Goal: Task Accomplishment & Management: Manage account settings

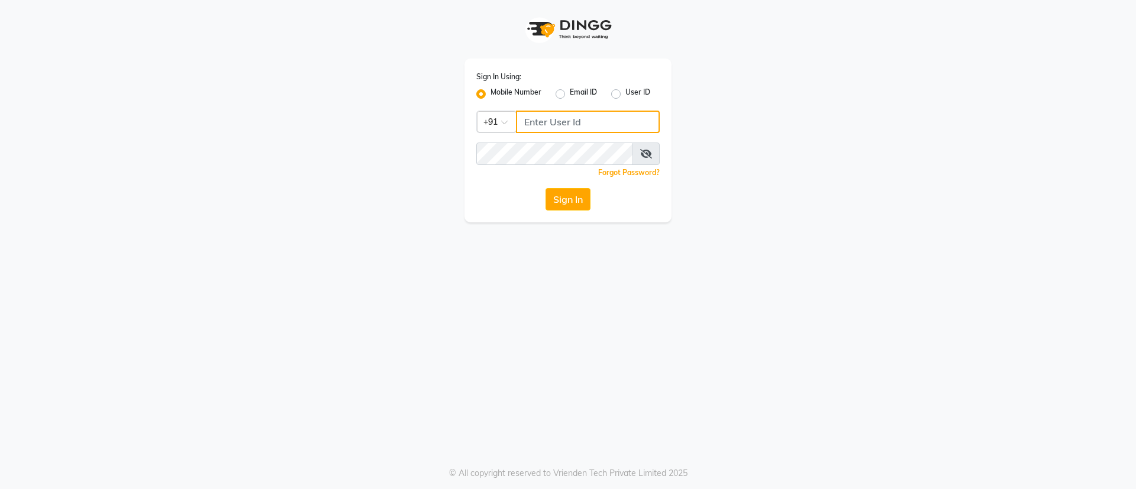
click at [557, 113] on input "Username" at bounding box center [588, 122] width 144 height 22
click at [557, 113] on input "9322933631" at bounding box center [588, 122] width 144 height 22
type input "9322933631"
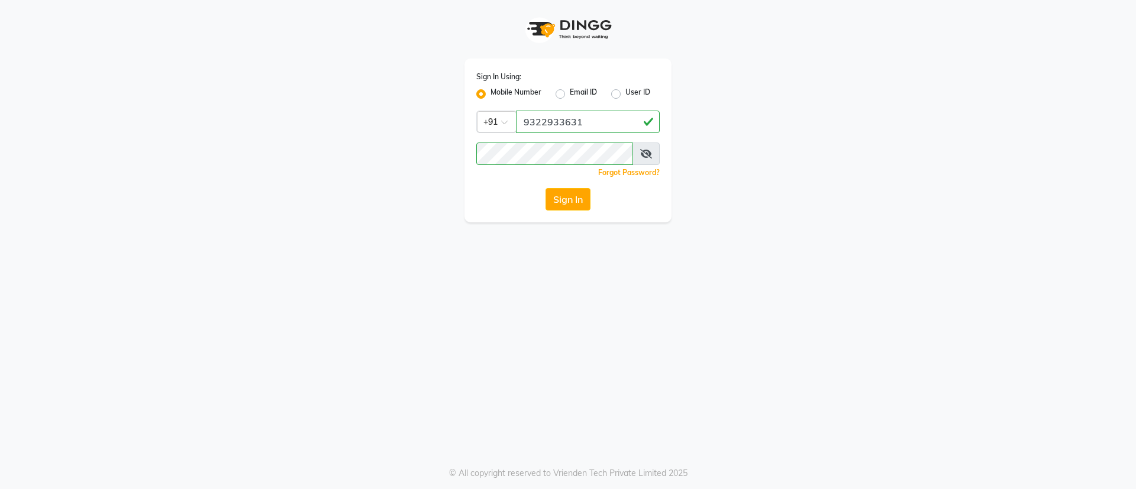
click at [646, 154] on icon at bounding box center [646, 153] width 12 height 9
click at [568, 193] on button "Sign In" at bounding box center [567, 199] width 45 height 22
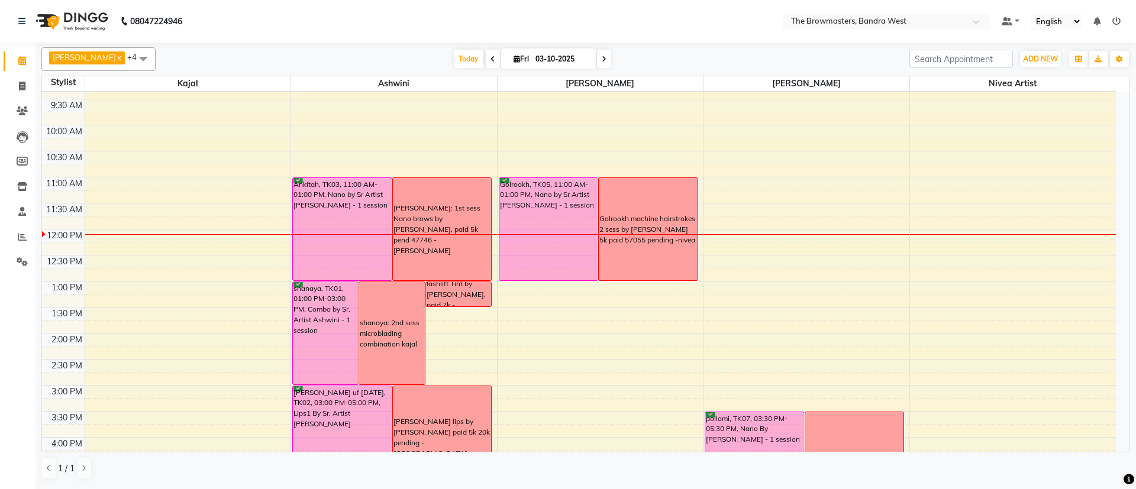
scroll to position [67, 0]
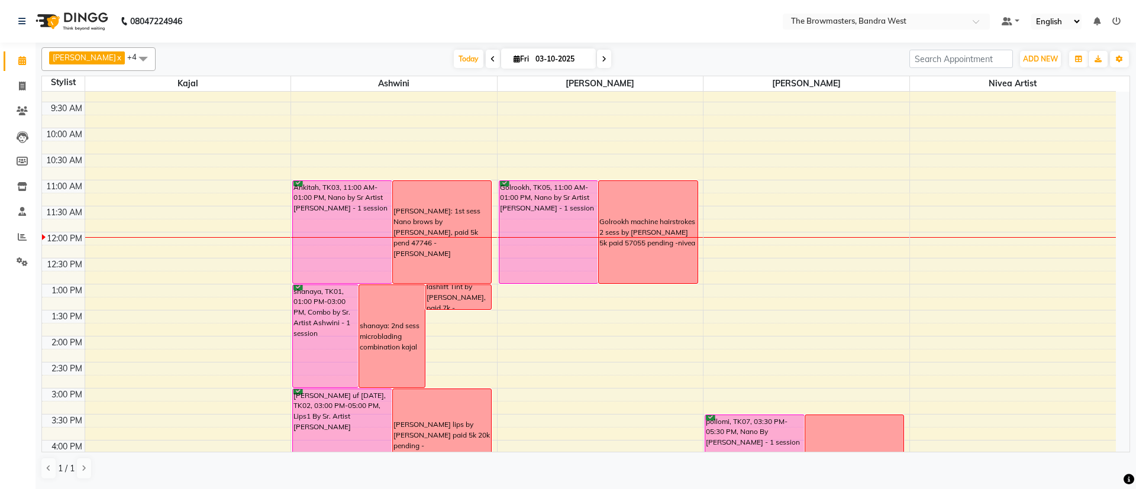
click at [145, 59] on span at bounding box center [143, 58] width 24 height 22
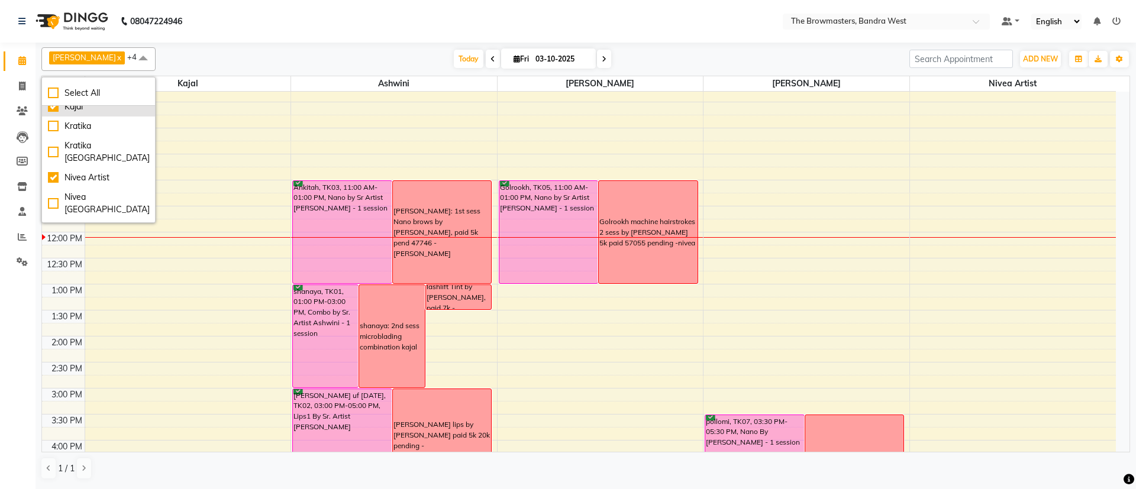
scroll to position [88, 0]
click at [341, 26] on nav "08047224946 Select Location × The Browmasters, Bandra West Default Panel My Pan…" at bounding box center [568, 21] width 1136 height 43
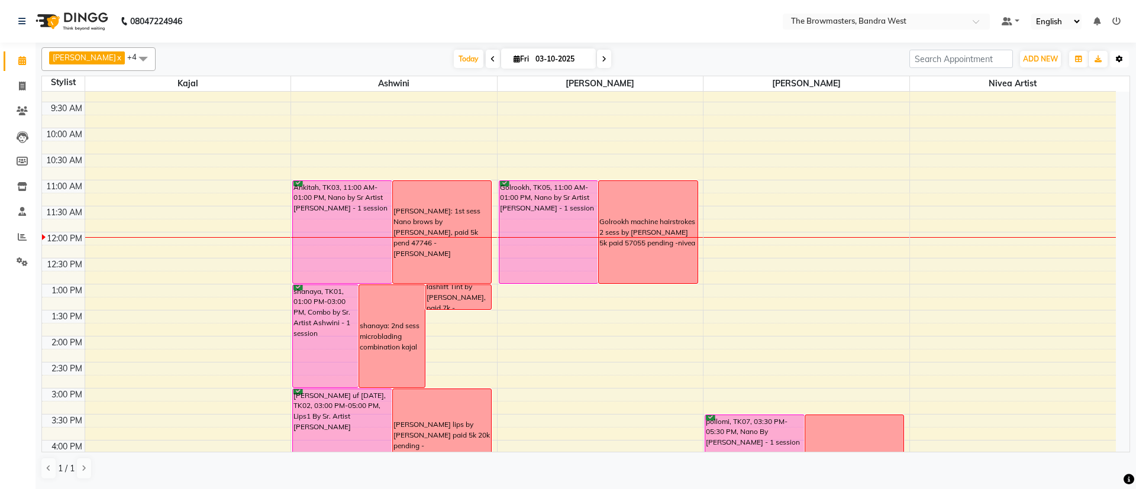
click at [1121, 57] on icon "button" at bounding box center [1118, 59] width 7 height 7
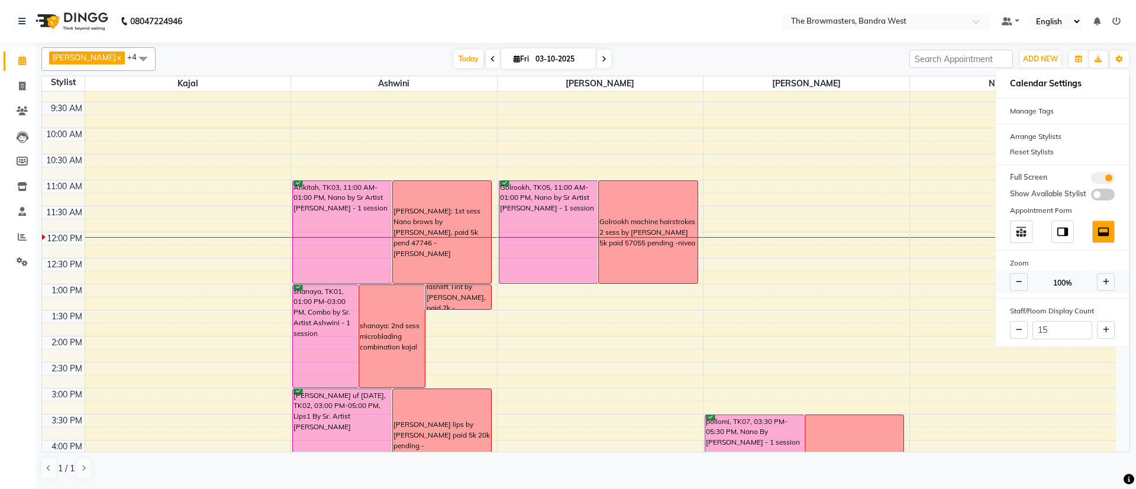
click at [1108, 279] on span at bounding box center [1106, 282] width 18 height 18
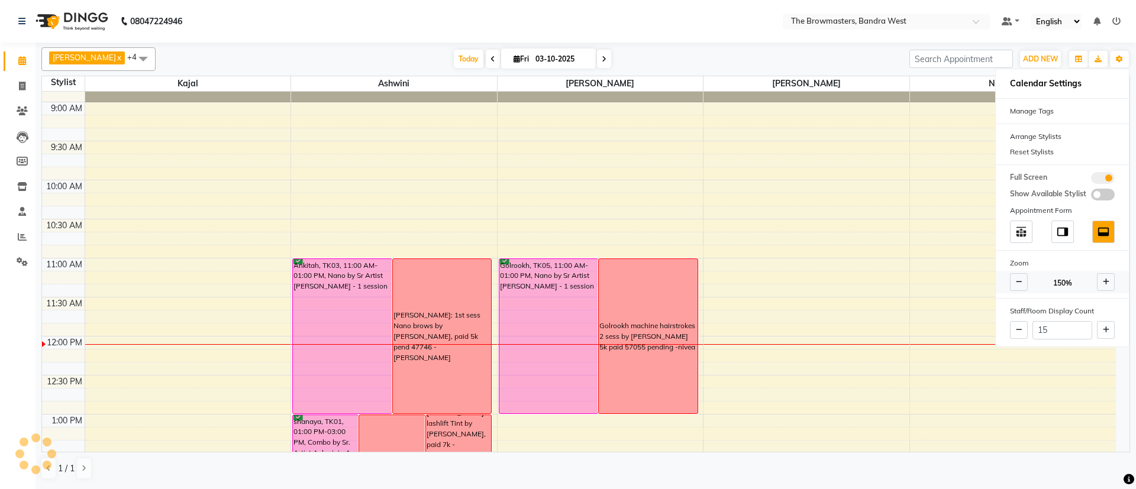
click at [1108, 279] on span at bounding box center [1106, 282] width 18 height 18
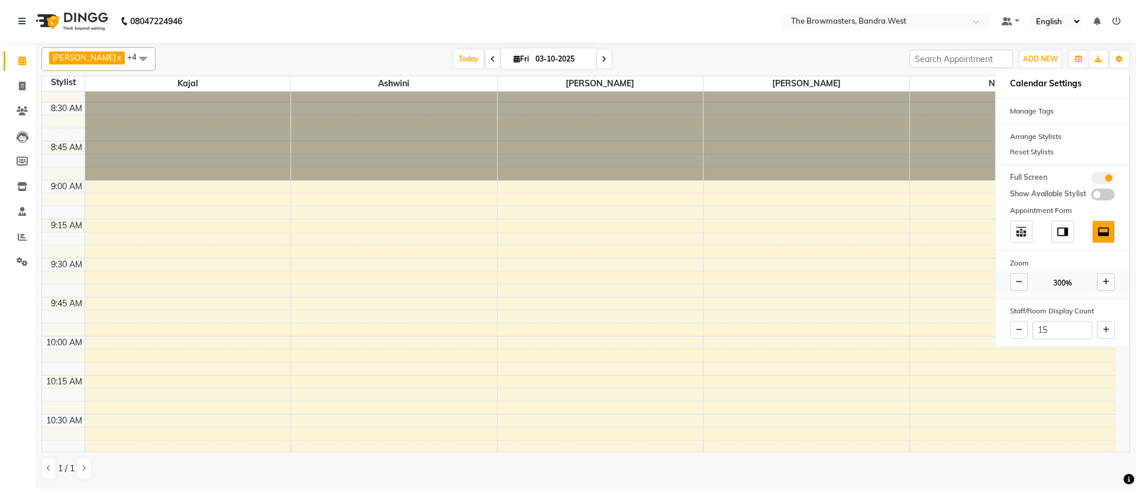
click at [1108, 279] on span at bounding box center [1106, 282] width 18 height 18
click at [1024, 276] on span at bounding box center [1019, 282] width 18 height 18
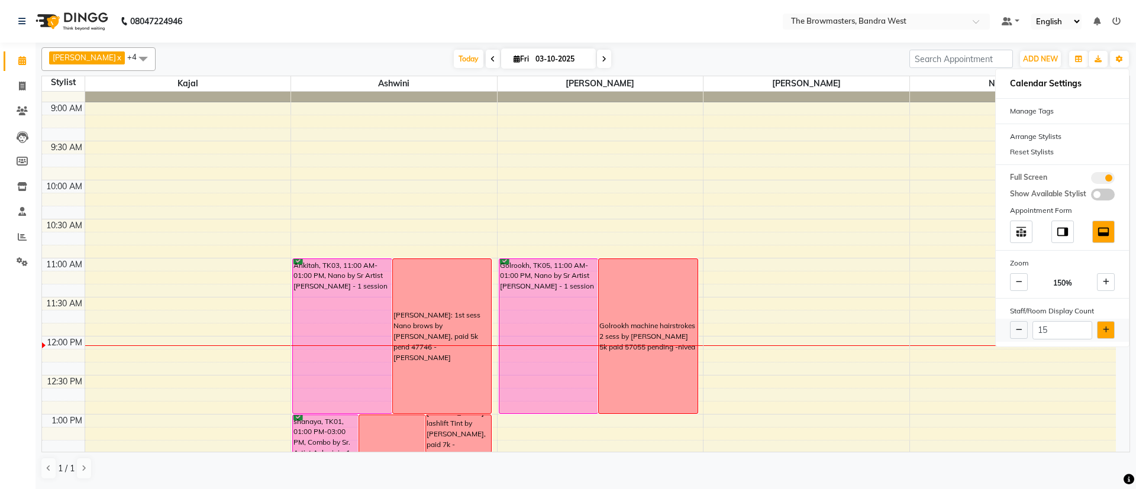
click at [1103, 328] on icon at bounding box center [1105, 329] width 7 height 7
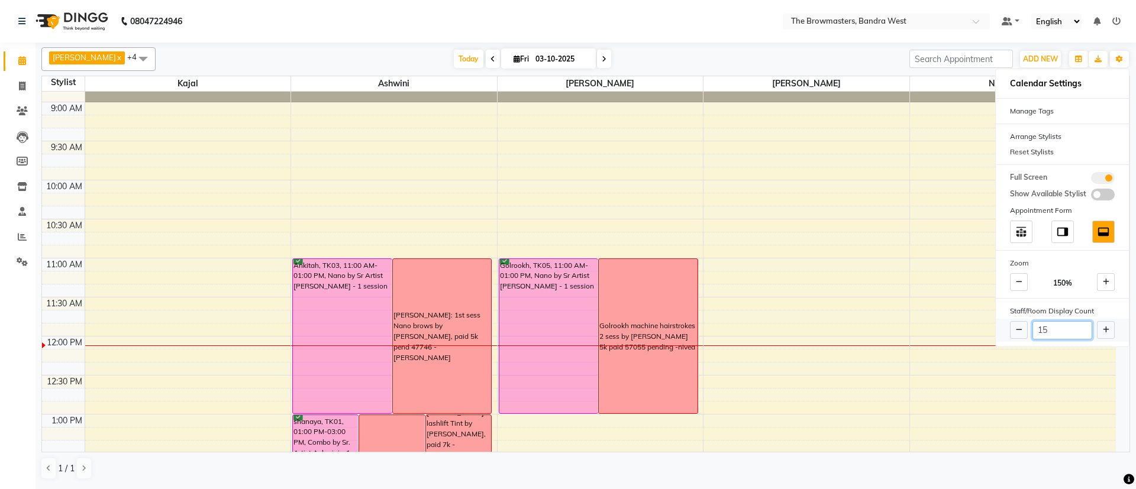
click at [1066, 327] on input "15" at bounding box center [1062, 330] width 60 height 18
type input "1"
type input "20"
click at [995, 346] on div "Calendar Settings Manage Tags Arrange Stylists Reset Stylists Full Screen Show …" at bounding box center [1062, 208] width 134 height 279
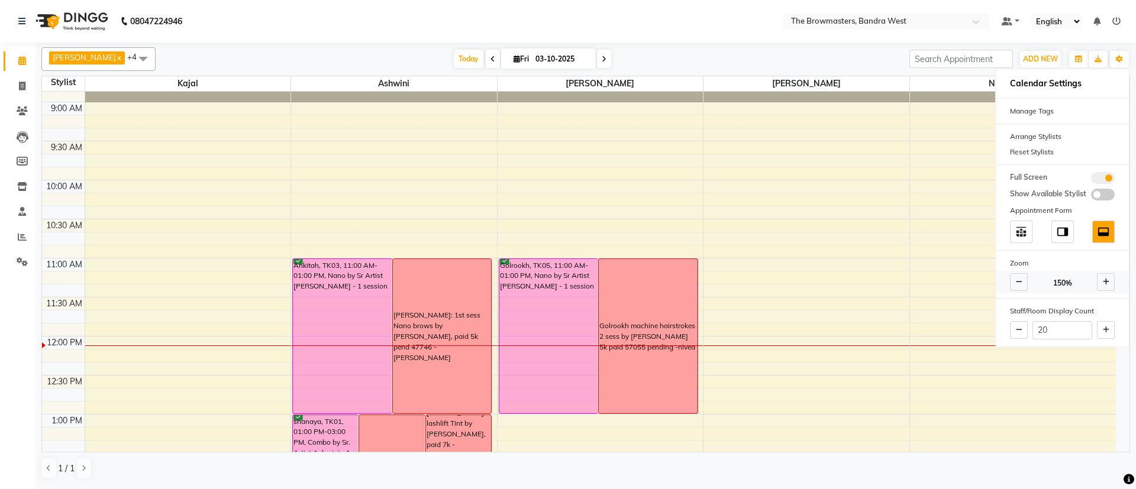
click at [1111, 286] on span at bounding box center [1106, 282] width 18 height 18
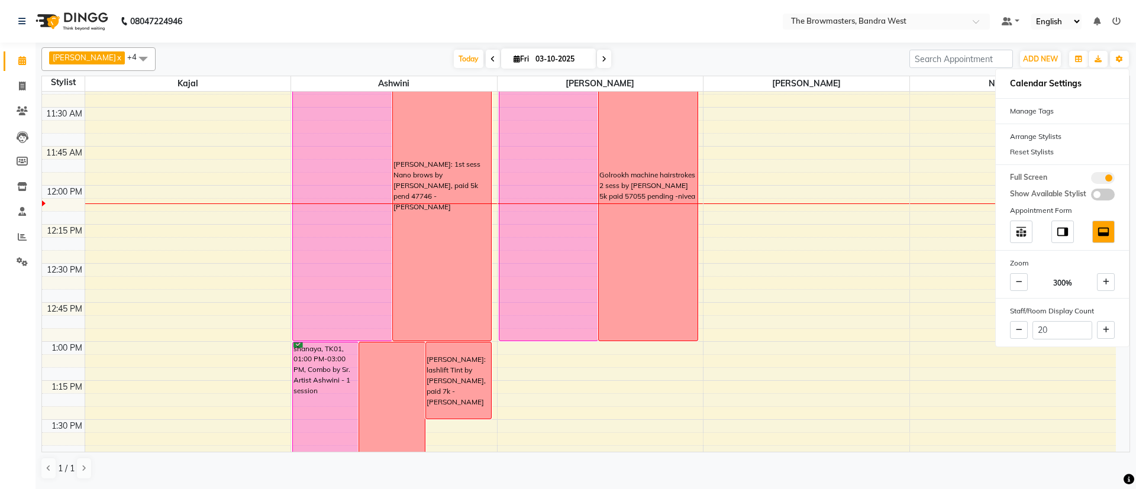
scroll to position [533, 0]
click at [1104, 279] on icon at bounding box center [1105, 282] width 7 height 7
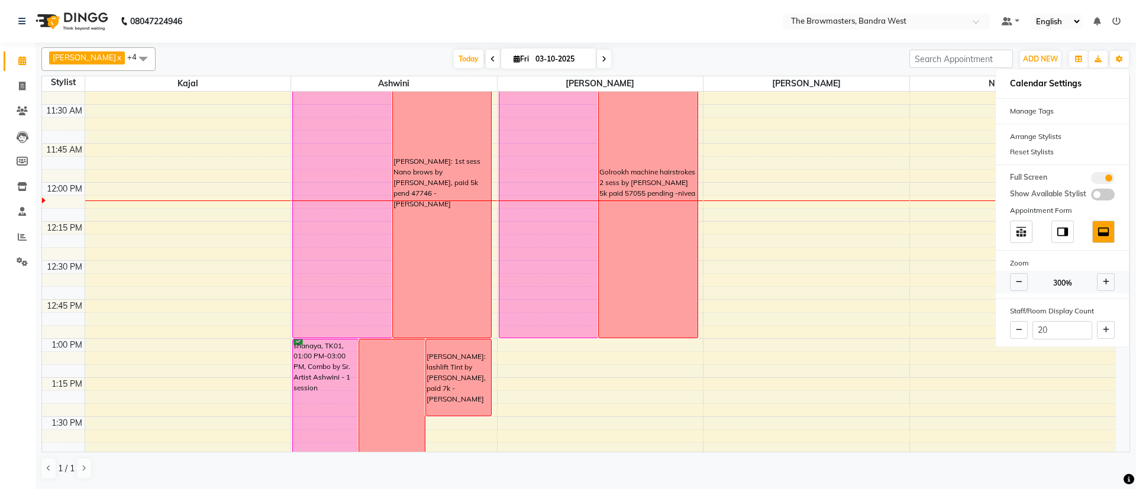
click at [1104, 279] on icon at bounding box center [1105, 282] width 7 height 7
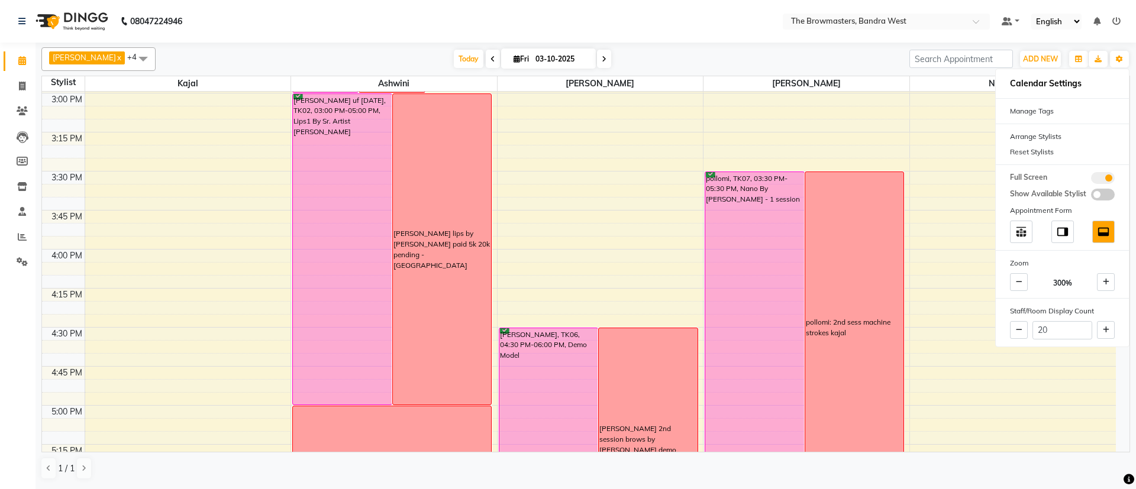
scroll to position [1091, 0]
click at [1024, 279] on span at bounding box center [1019, 282] width 18 height 18
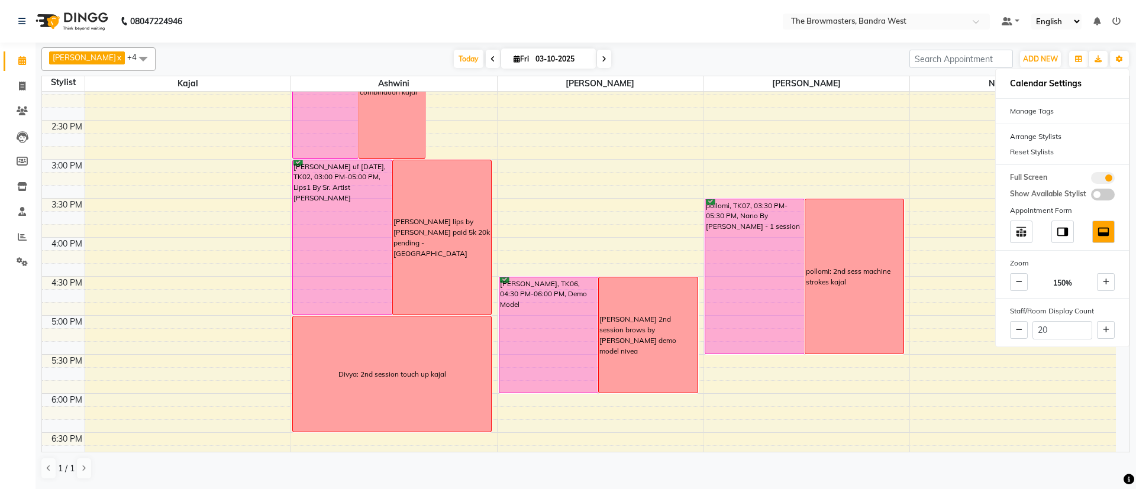
scroll to position [470, 0]
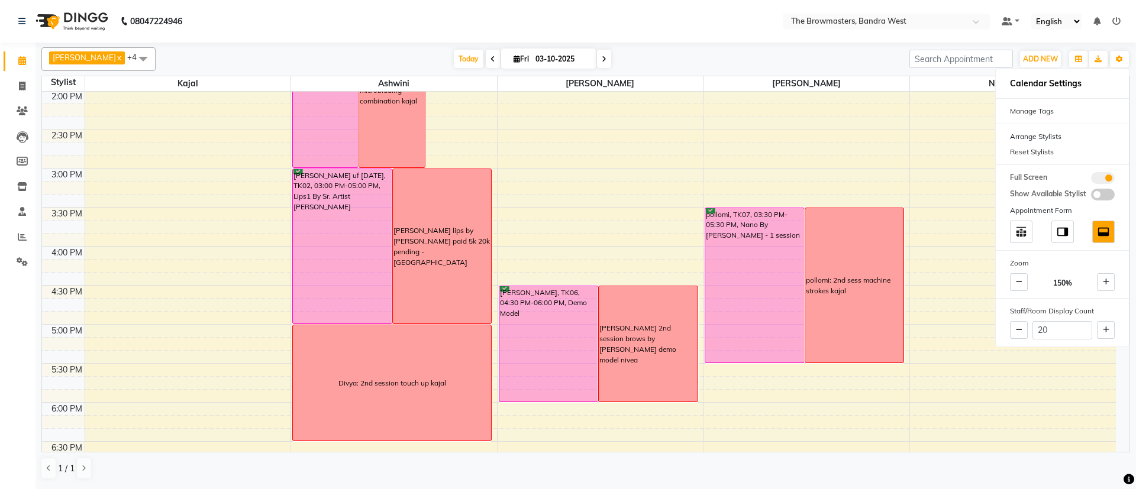
click at [521, 61] on span "Fri" at bounding box center [520, 58] width 21 height 9
select select "10"
select select "2025"
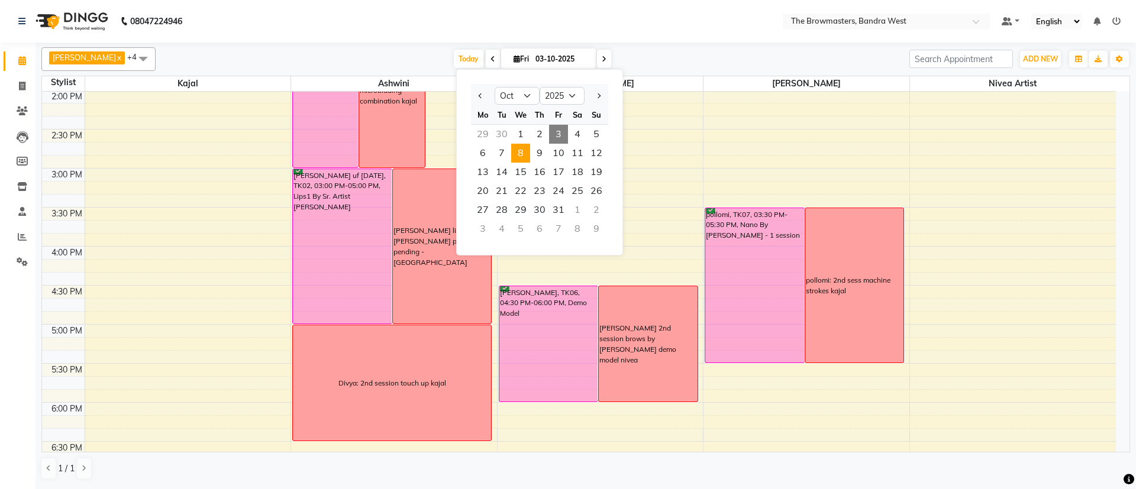
click at [523, 154] on span "8" at bounding box center [520, 153] width 19 height 19
type input "[DATE]"
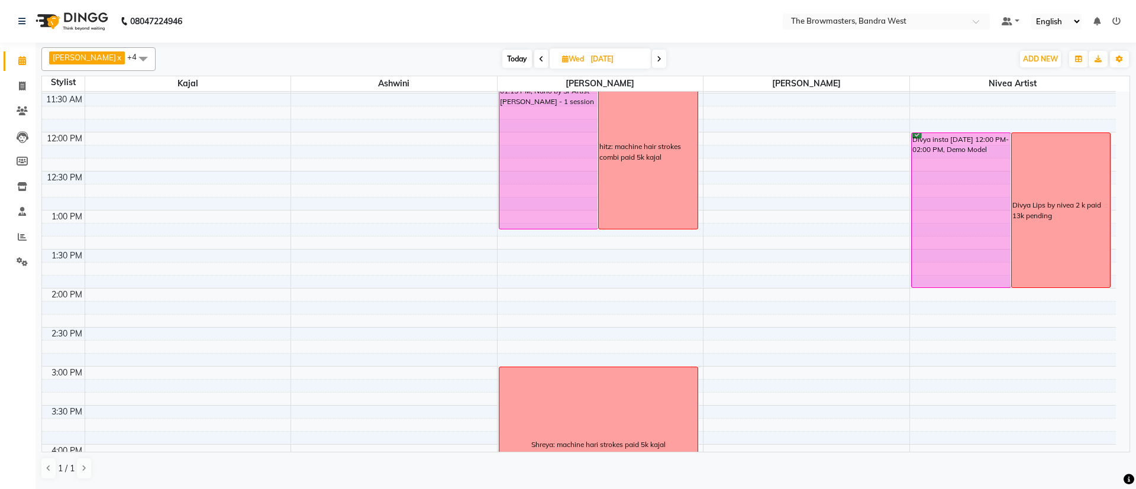
scroll to position [259, 0]
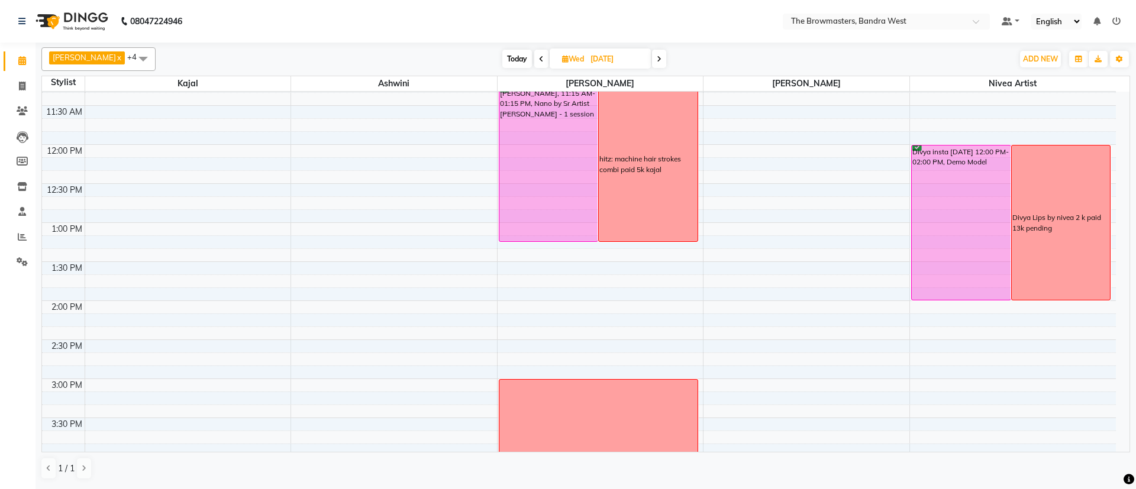
click at [566, 59] on icon at bounding box center [565, 59] width 7 height 8
select select "10"
select select "2025"
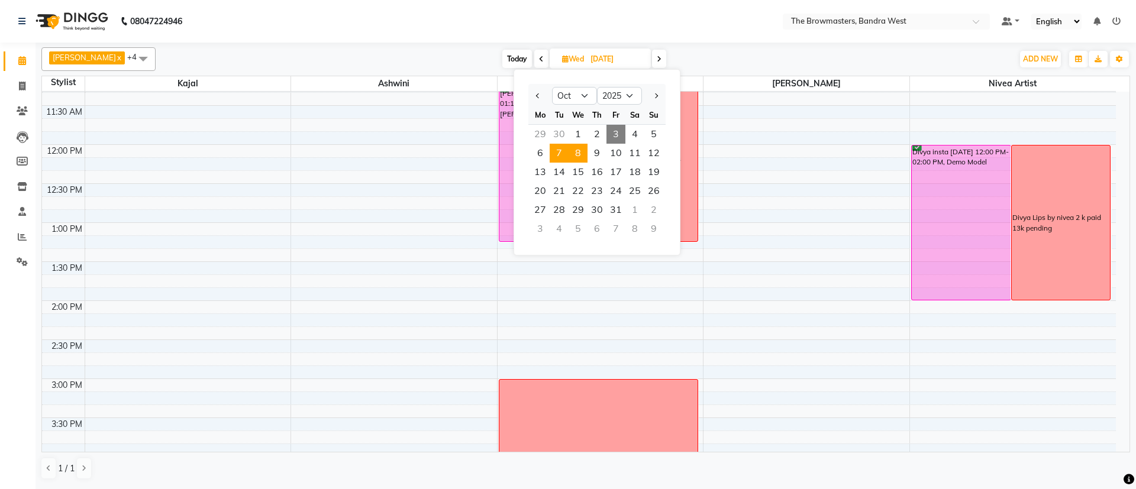
click at [558, 157] on span "7" at bounding box center [558, 153] width 19 height 19
type input "[DATE]"
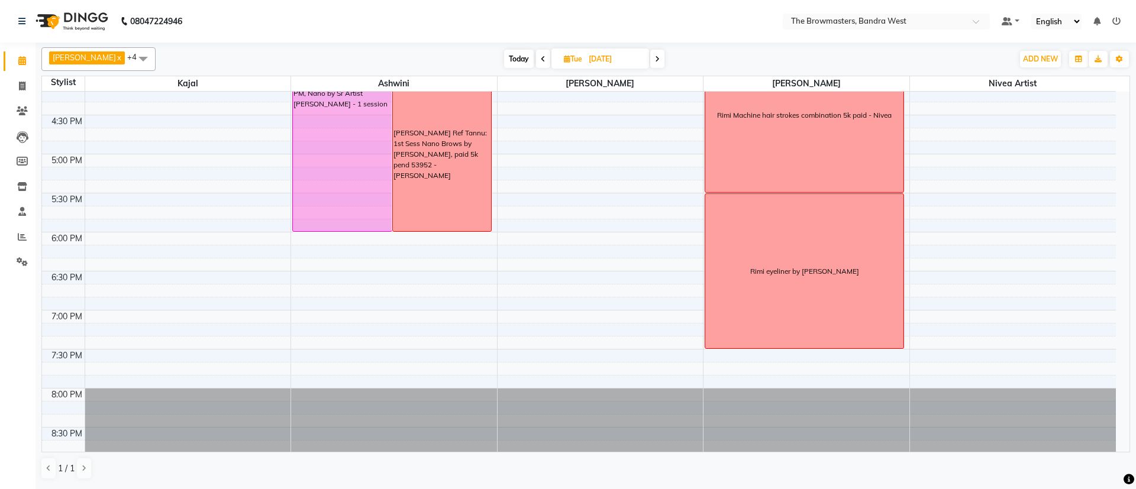
scroll to position [313, 0]
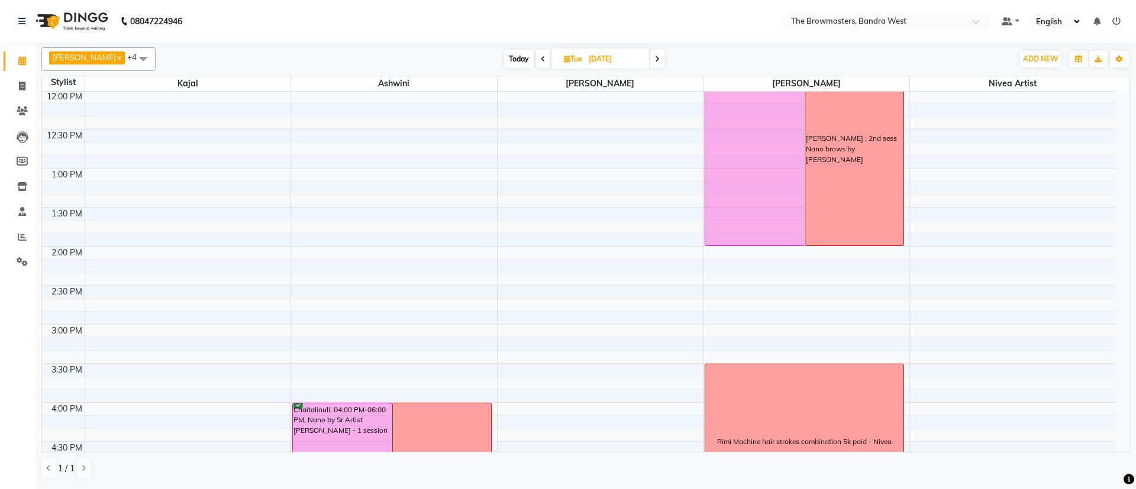
click at [565, 58] on icon at bounding box center [567, 59] width 7 height 8
select select "10"
select select "2025"
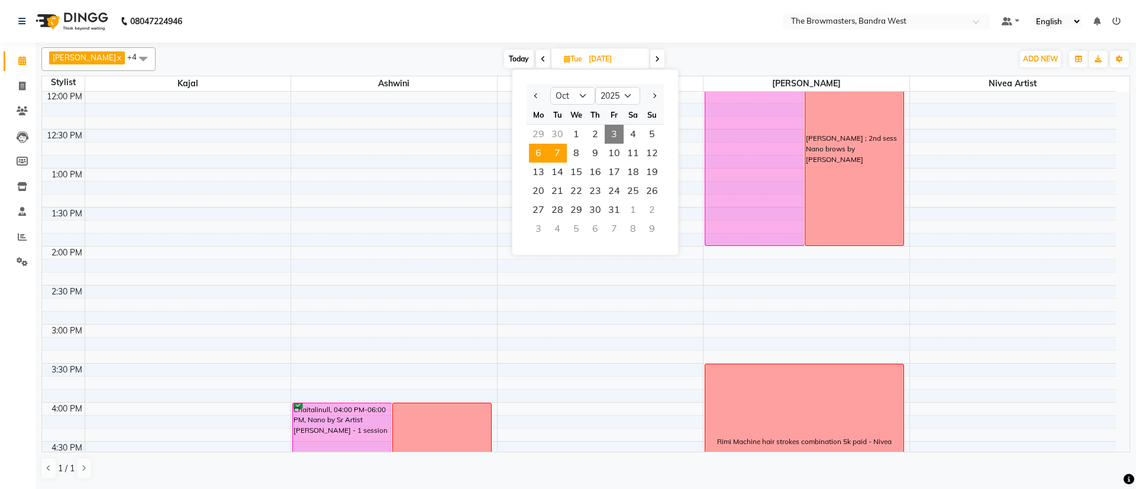
click at [539, 149] on span "6" at bounding box center [538, 153] width 19 height 19
type input "[DATE]"
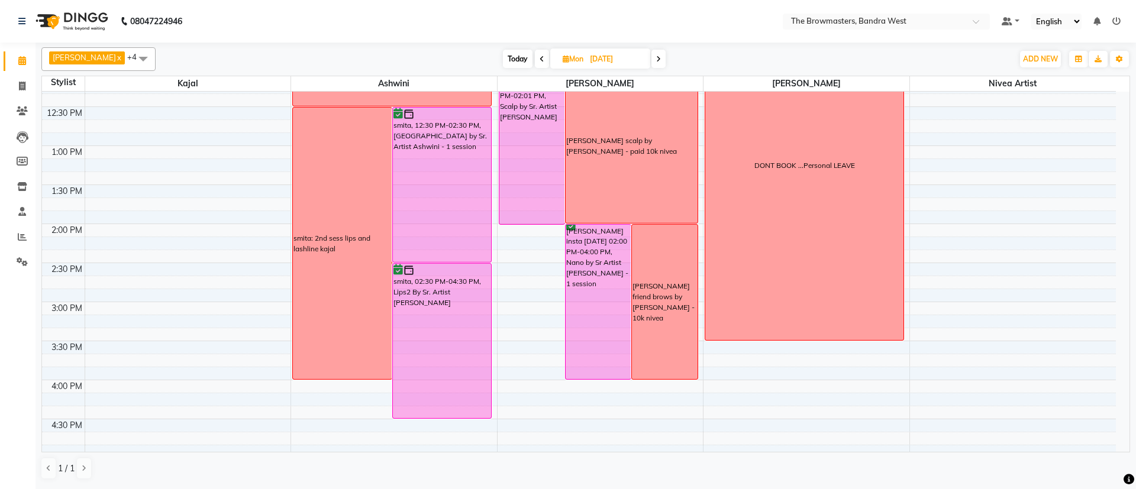
scroll to position [337, 0]
click at [565, 52] on span "[DATE]" at bounding box center [600, 58] width 100 height 20
click at [568, 59] on icon at bounding box center [565, 59] width 7 height 8
select select "10"
select select "2025"
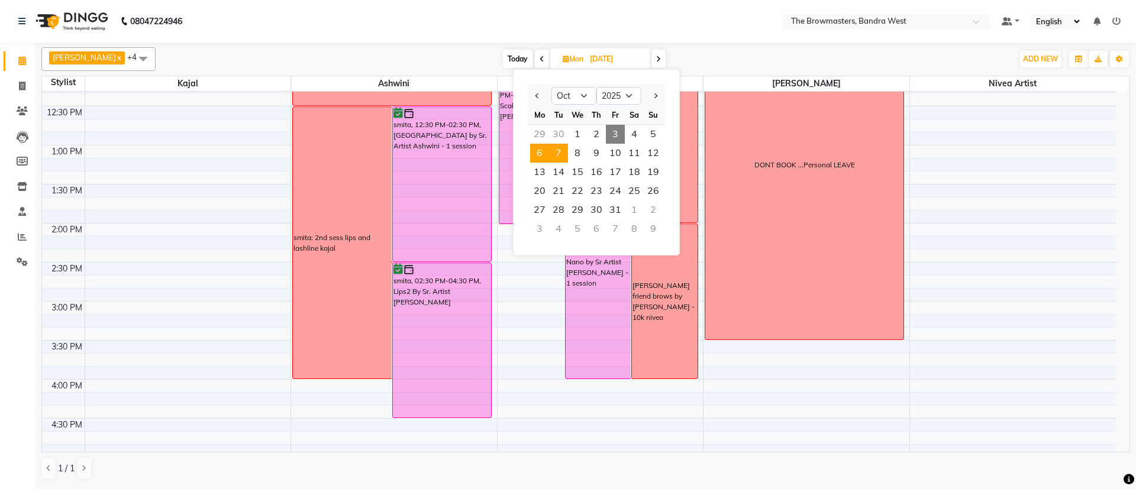
click at [559, 154] on span "7" at bounding box center [558, 153] width 19 height 19
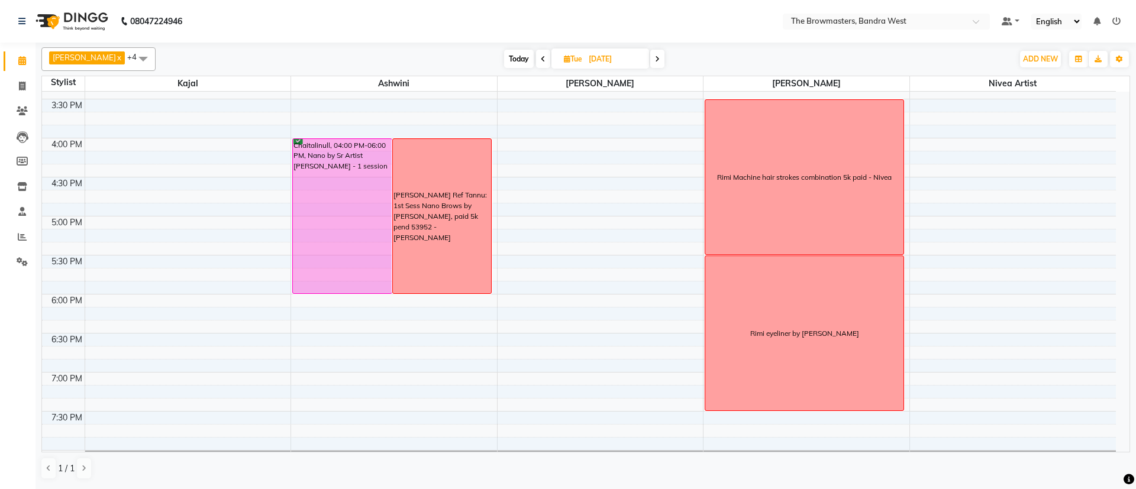
scroll to position [578, 0]
click at [656, 54] on span at bounding box center [657, 59] width 14 height 18
type input "[DATE]"
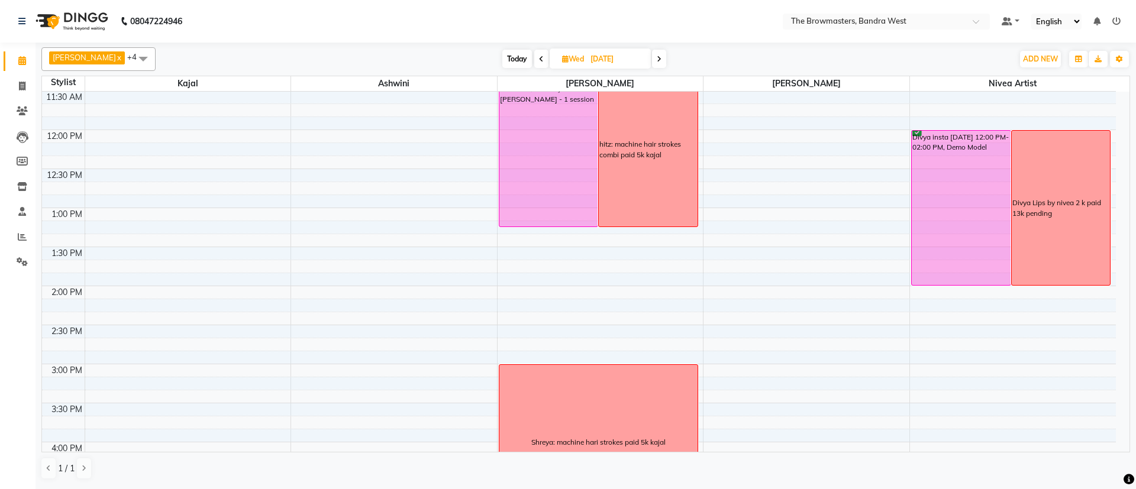
scroll to position [277, 0]
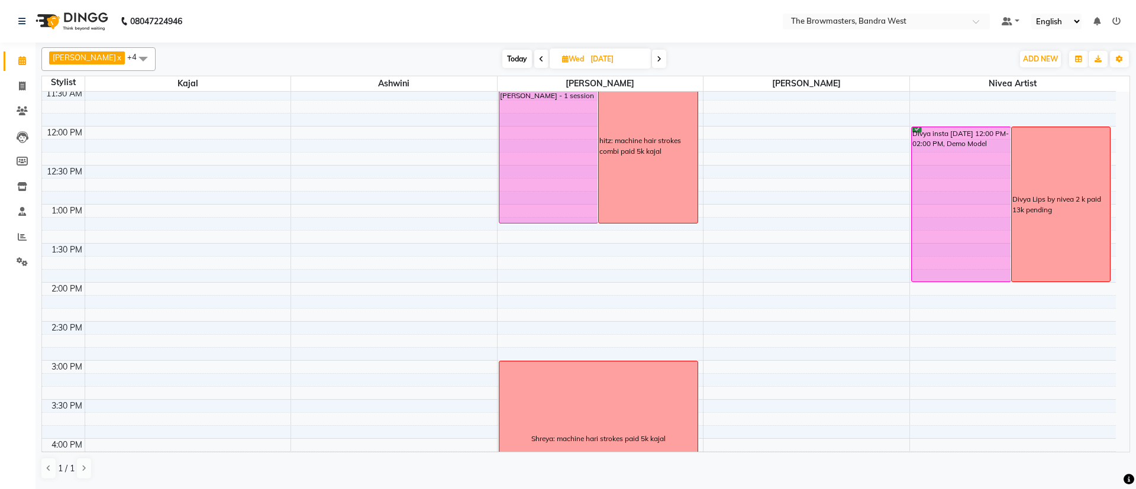
click at [565, 56] on icon at bounding box center [565, 59] width 7 height 8
select select "10"
select select "2025"
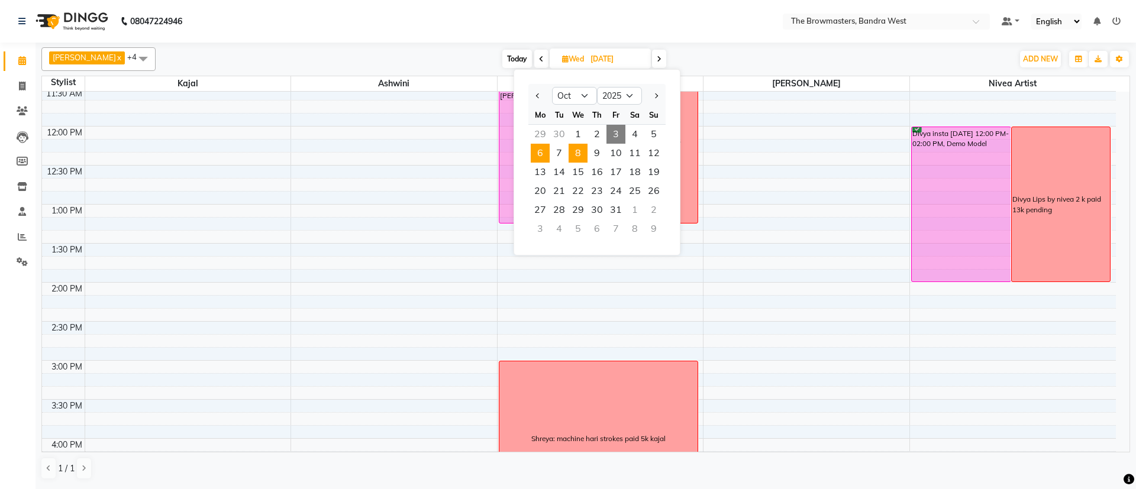
click at [539, 150] on span "6" at bounding box center [540, 153] width 19 height 19
type input "[DATE]"
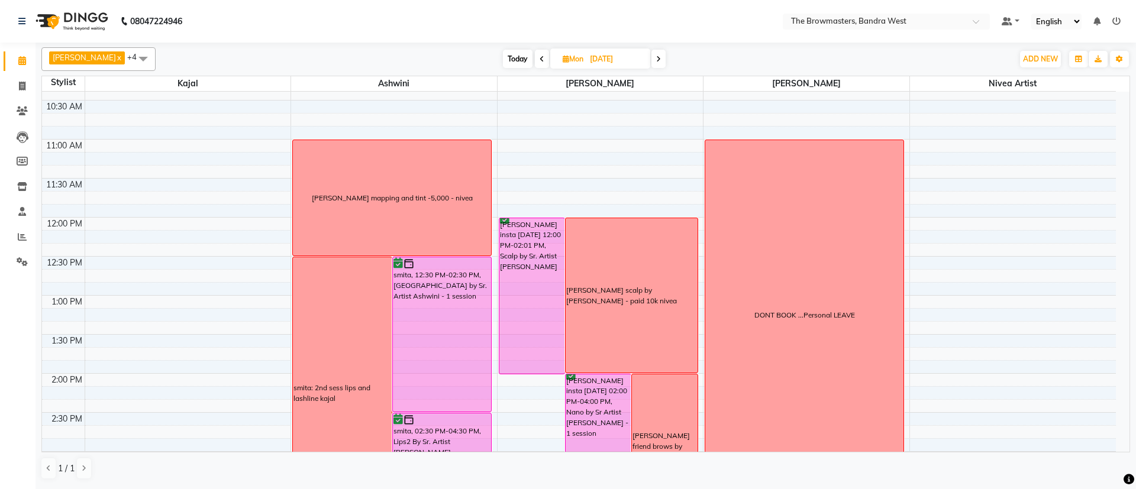
scroll to position [173, 0]
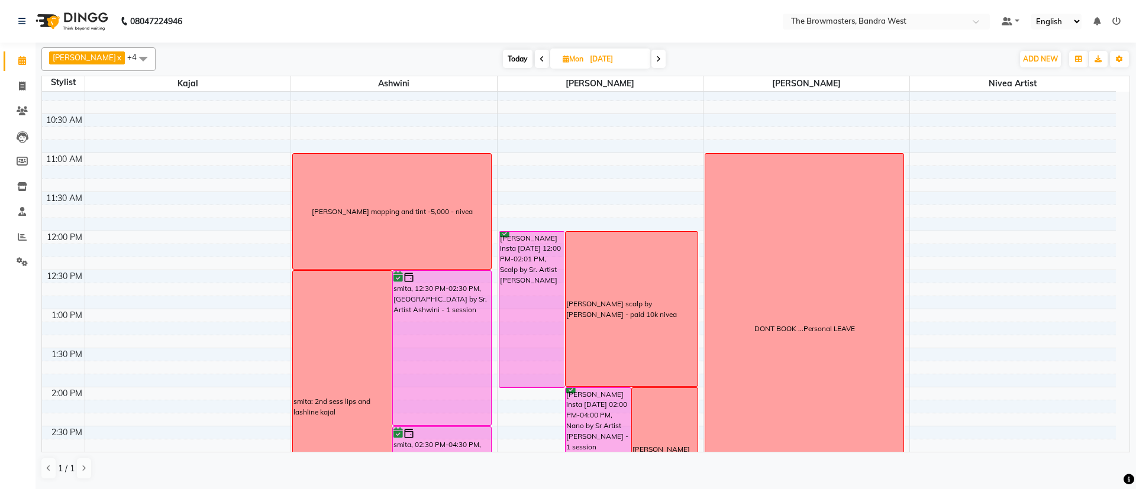
click at [568, 60] on icon at bounding box center [565, 59] width 7 height 8
select select "10"
select select "2025"
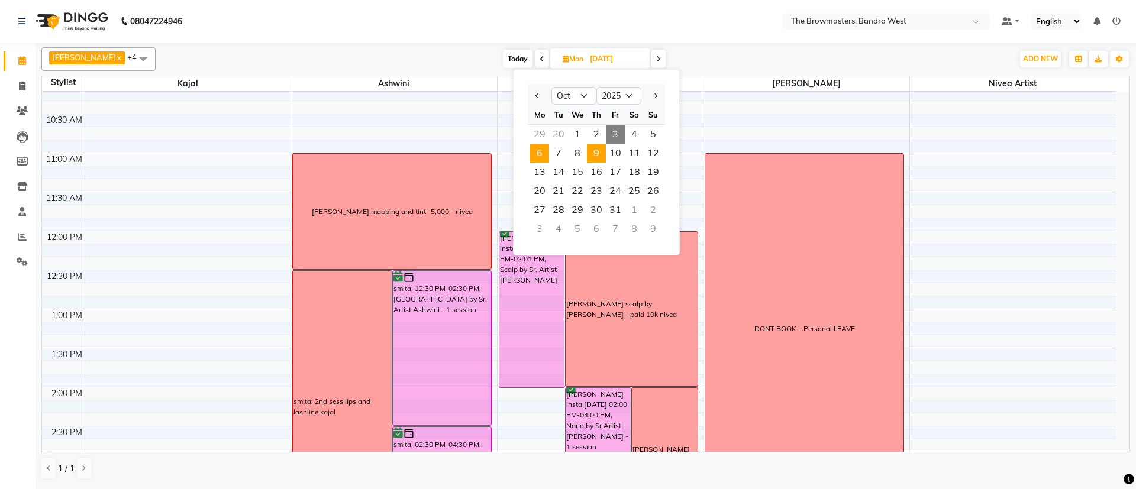
click at [591, 153] on span "9" at bounding box center [596, 153] width 19 height 19
type input "[DATE]"
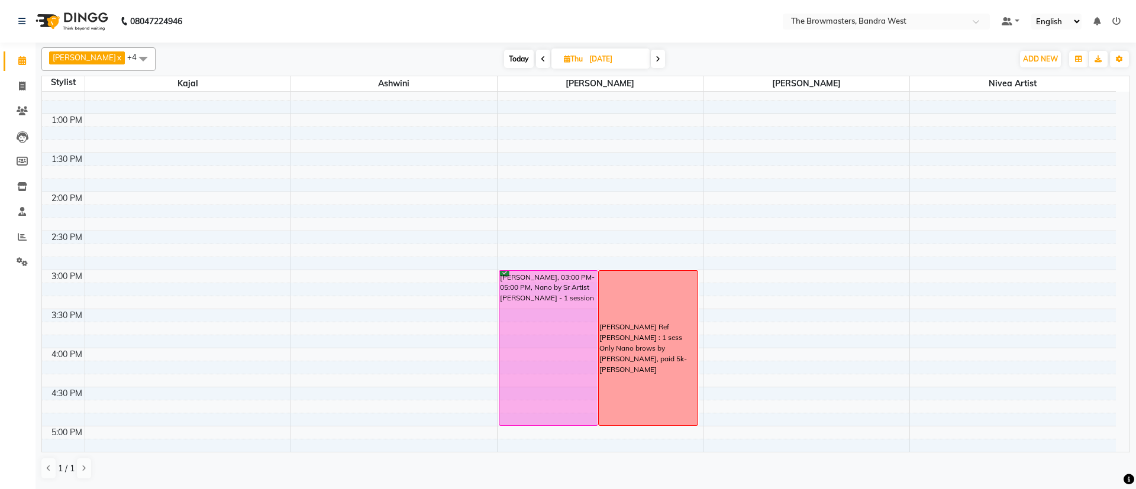
scroll to position [368, 0]
click at [568, 57] on icon at bounding box center [567, 59] width 7 height 8
select select "10"
select select "2025"
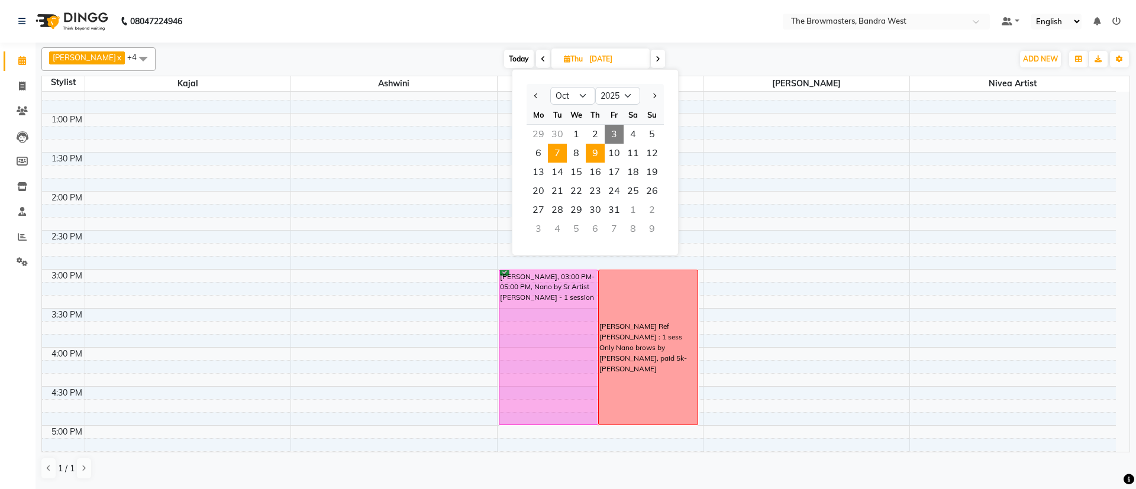
click at [559, 155] on span "7" at bounding box center [557, 153] width 19 height 19
type input "[DATE]"
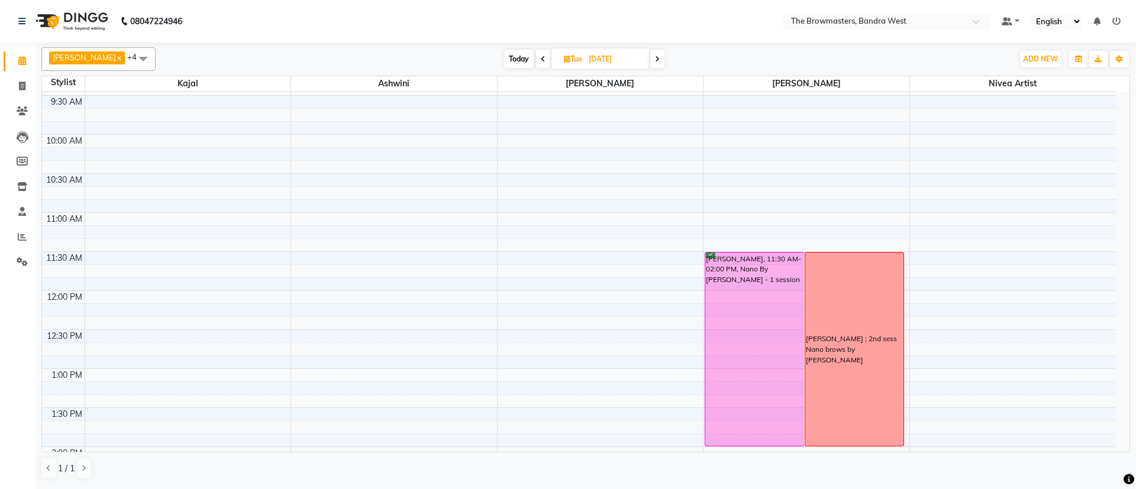
scroll to position [114, 0]
click at [565, 59] on icon at bounding box center [567, 59] width 7 height 8
select select "10"
select select "2025"
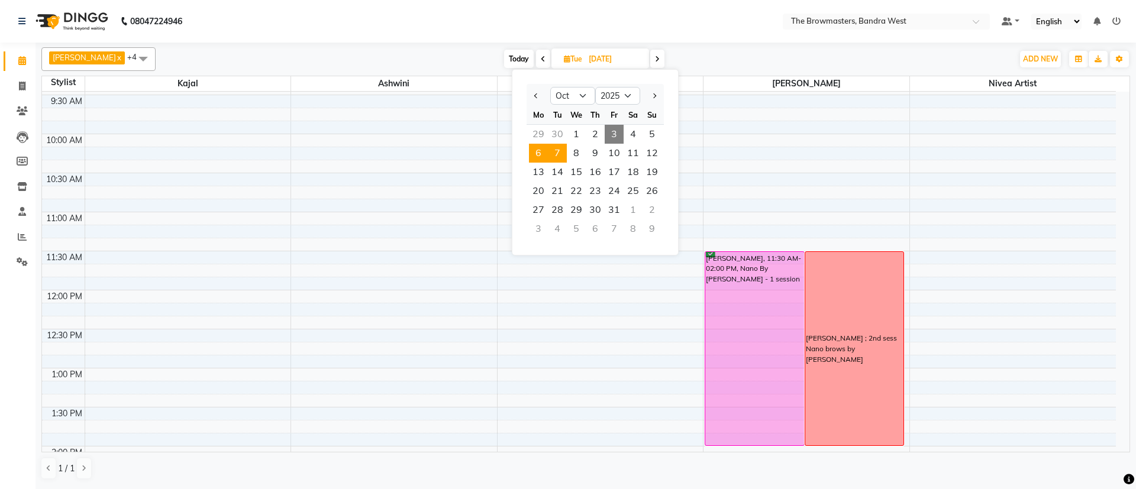
click at [537, 157] on span "6" at bounding box center [538, 153] width 19 height 19
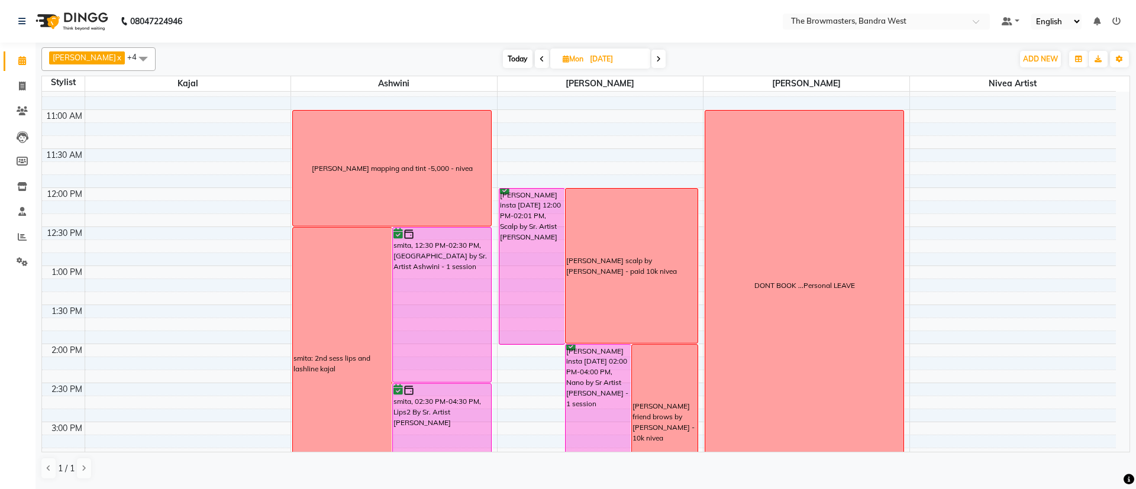
scroll to position [216, 0]
click at [659, 65] on span at bounding box center [658, 59] width 14 height 18
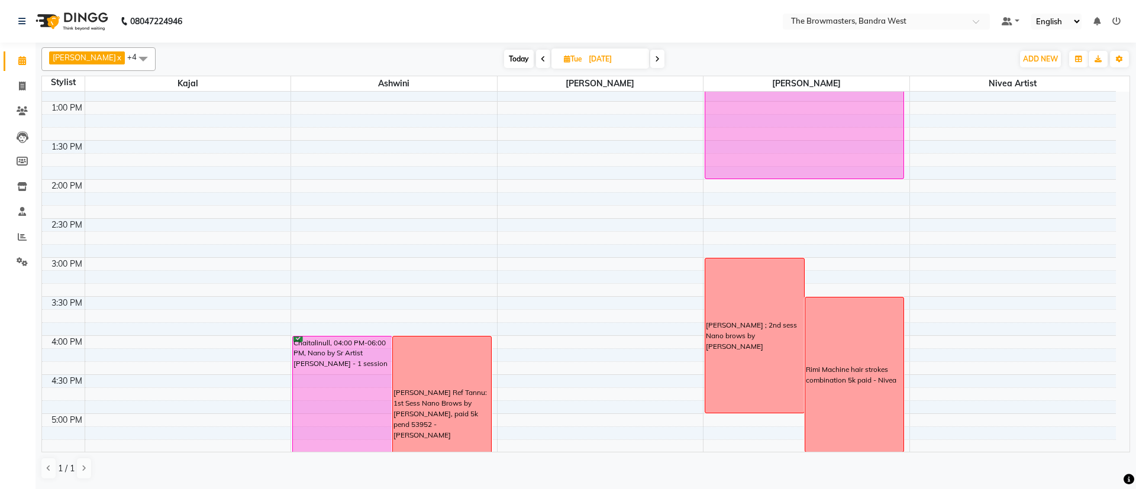
scroll to position [381, 0]
click at [659, 57] on icon at bounding box center [657, 59] width 5 height 7
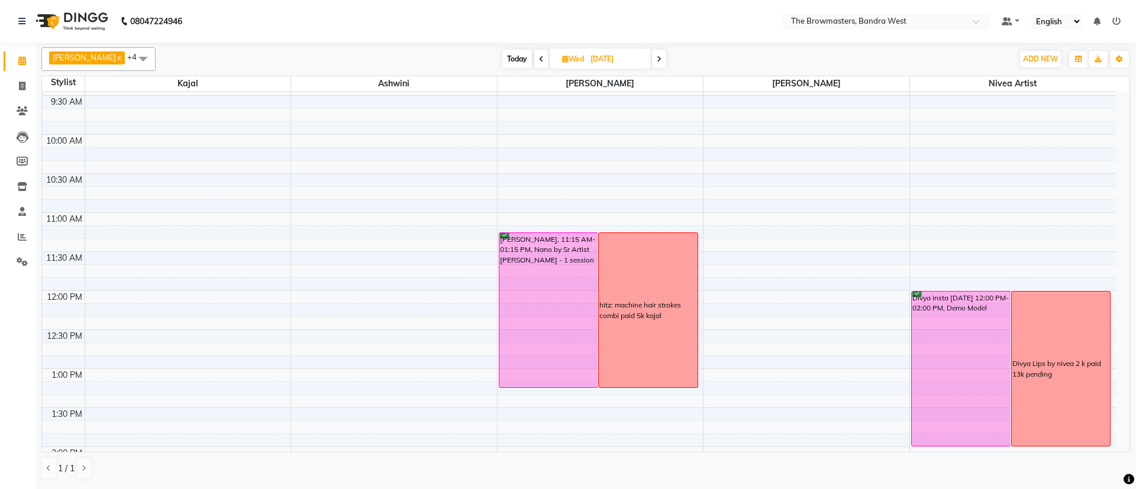
scroll to position [90, 0]
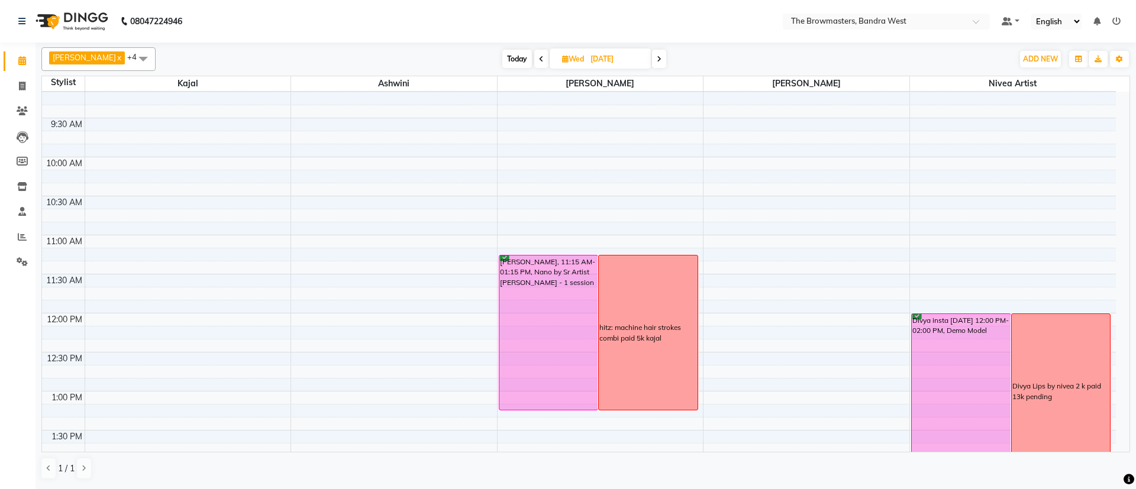
click at [544, 60] on icon at bounding box center [541, 59] width 5 height 7
type input "[DATE]"
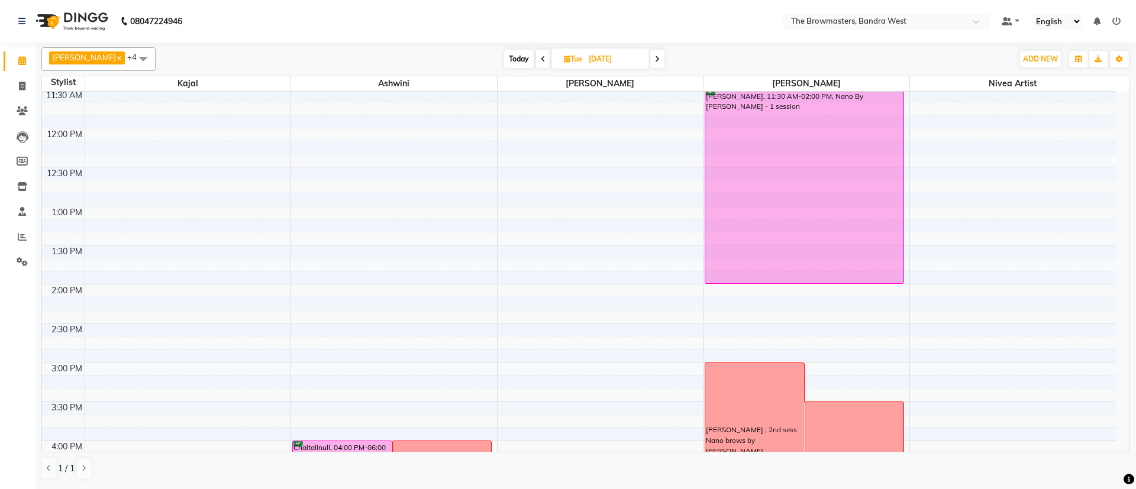
scroll to position [279, 0]
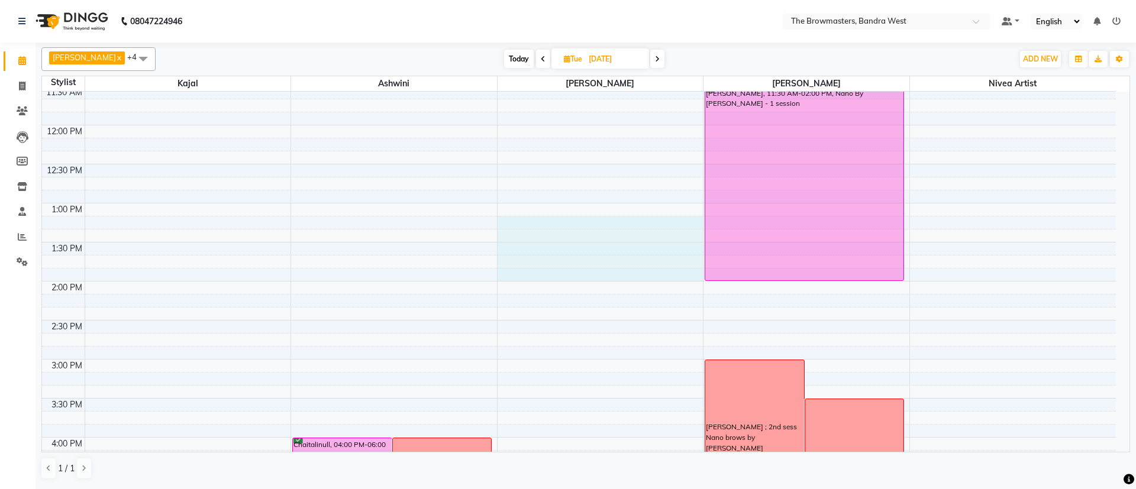
drag, startPoint x: 886, startPoint y: 263, endPoint x: 884, endPoint y: 269, distance: 6.2
click at [884, 269] on div "8:00 AM 8:30 AM 9:00 AM 9:30 AM 10:00 AM 10:30 AM 11:00 AM 11:30 AM 12:00 PM 12…" at bounding box center [578, 320] width 1073 height 1014
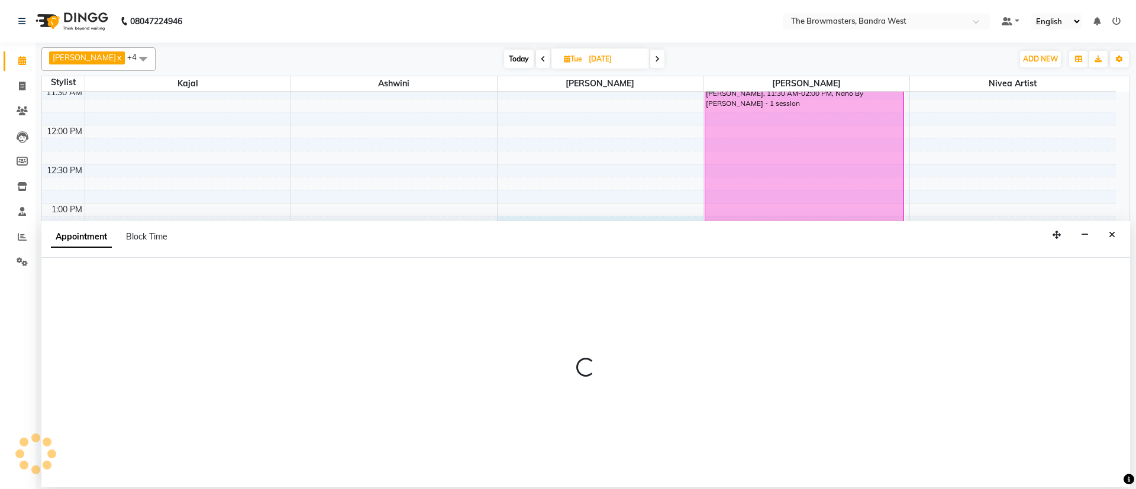
select select "64307"
select select "795"
select select "tentative"
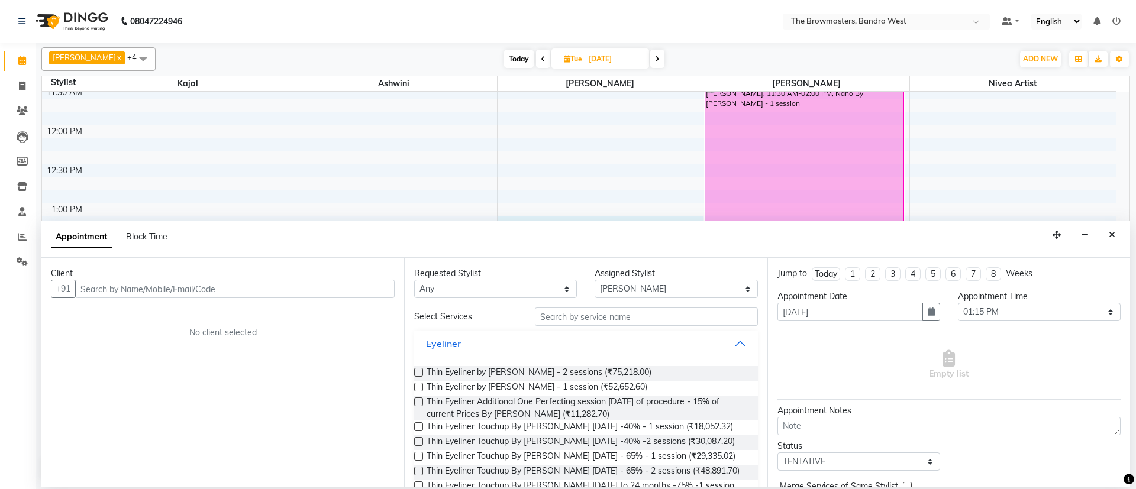
click at [884, 269] on ul "Jump to [DATE] 1 2 3 4 5 6 7 8 Weeks" at bounding box center [948, 274] width 343 height 14
click at [1117, 239] on button "Close" at bounding box center [1111, 235] width 17 height 18
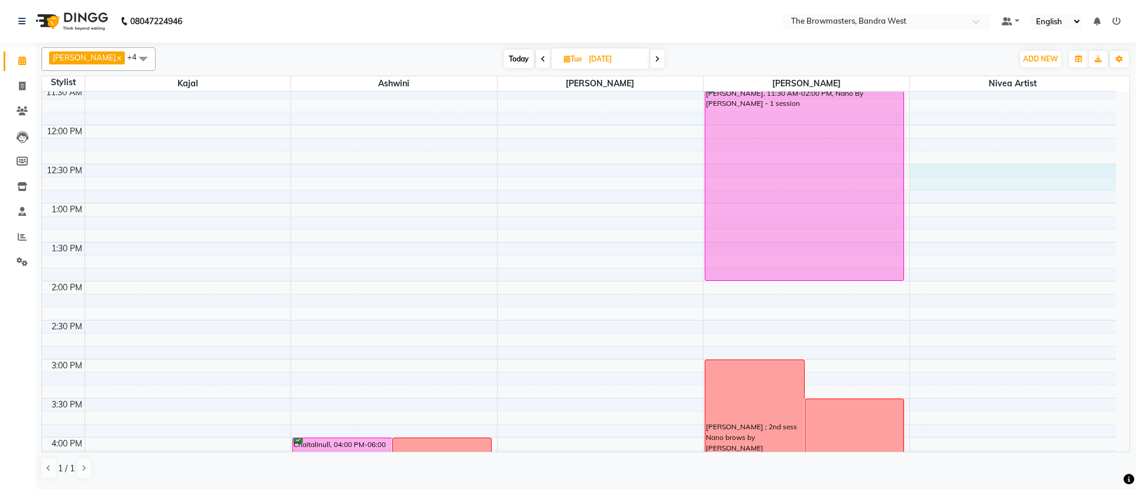
drag, startPoint x: 882, startPoint y: 251, endPoint x: 1001, endPoint y: 177, distance: 139.5
click at [1001, 177] on div "8:00 AM 8:30 AM 9:00 AM 9:30 AM 10:00 AM 10:30 AM 11:00 AM 11:30 AM 12:00 PM 12…" at bounding box center [578, 320] width 1073 height 1014
select select "88429"
select select "750"
select select "tentative"
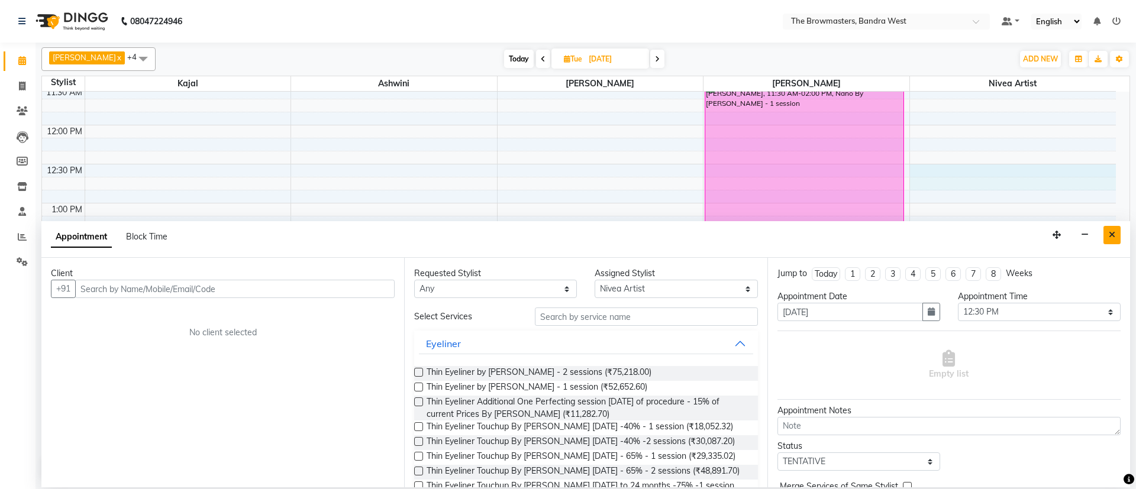
click at [1112, 242] on button "Close" at bounding box center [1111, 235] width 17 height 18
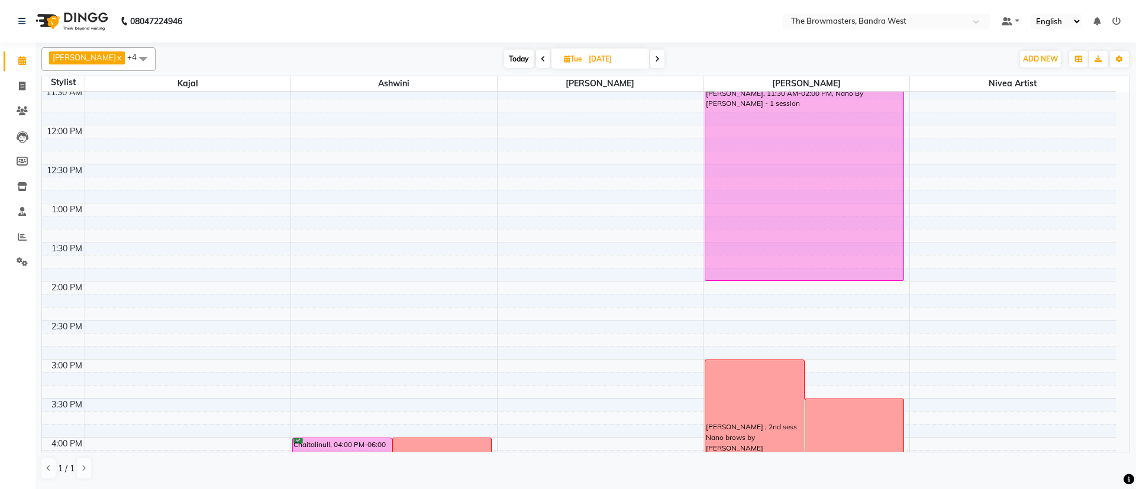
scroll to position [222, 0]
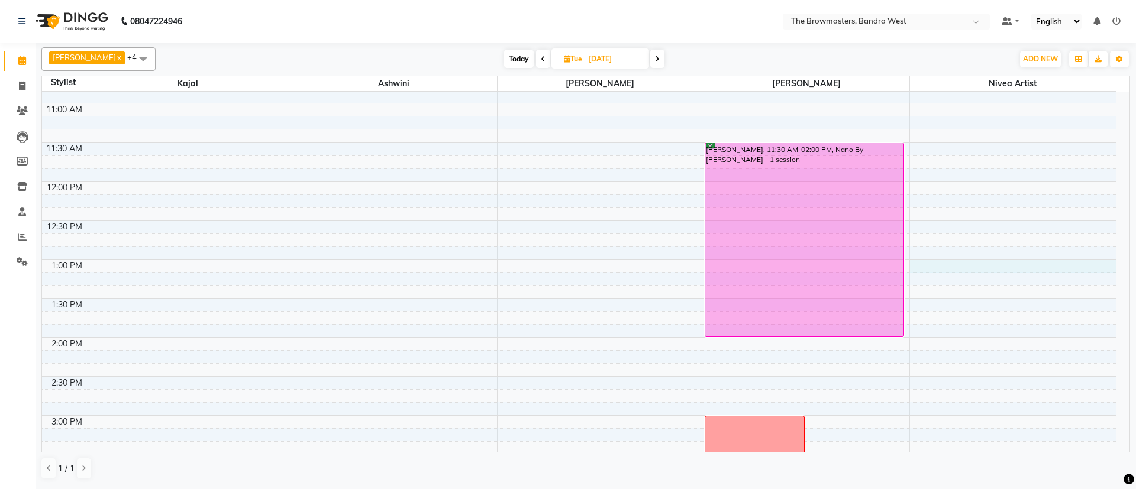
click at [988, 267] on div "8:00 AM 8:30 AM 9:00 AM 9:30 AM 10:00 AM 10:30 AM 11:00 AM 11:30 AM 12:00 PM 12…" at bounding box center [578, 376] width 1073 height 1014
select select "88429"
select select "tentative"
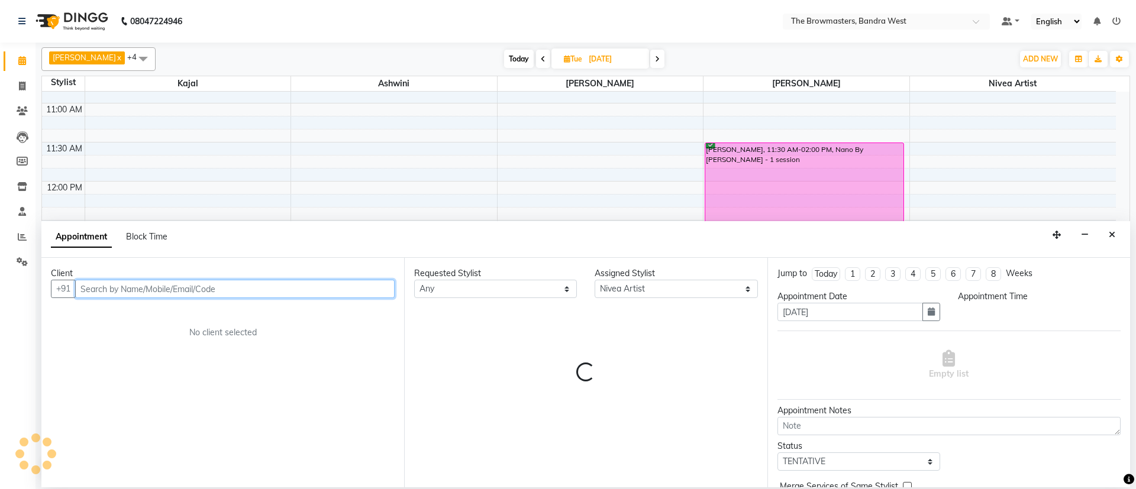
select select "780"
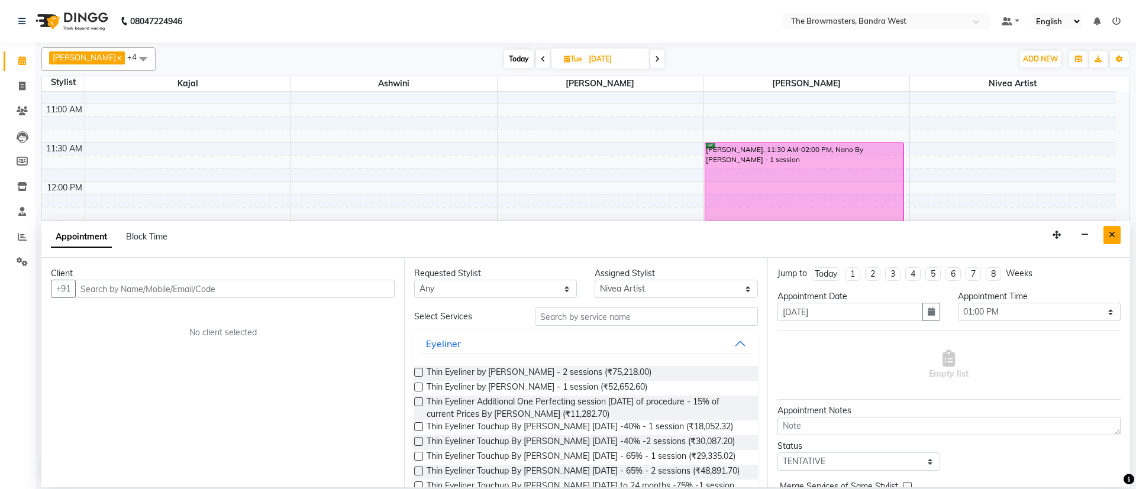
click at [1106, 235] on button "Close" at bounding box center [1111, 235] width 17 height 18
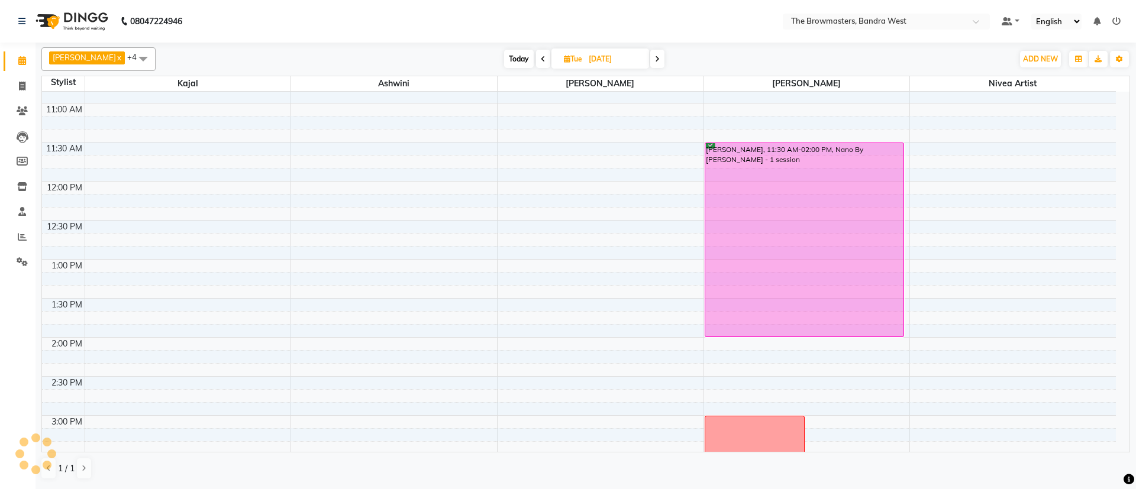
click at [885, 331] on div "[PERSON_NAME], 11:30 AM-02:00 PM, Nano By [PERSON_NAME] - 1 session" at bounding box center [804, 239] width 198 height 193
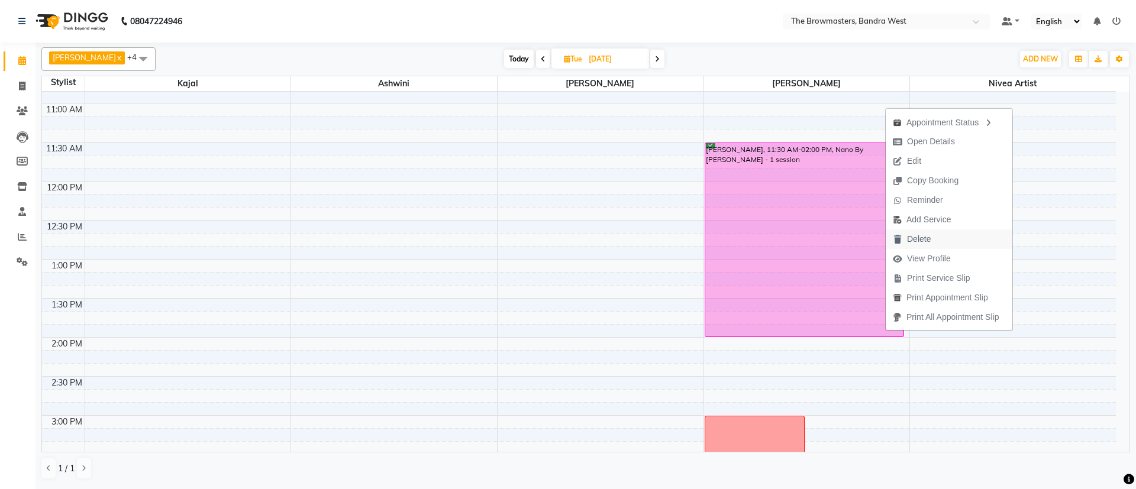
click at [930, 232] on span "Delete" at bounding box center [911, 239] width 52 height 20
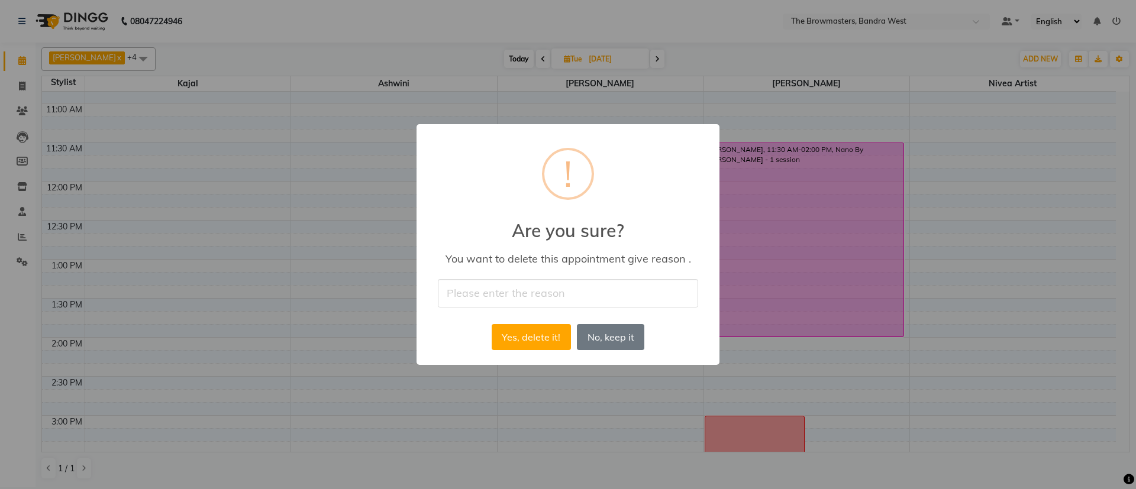
click at [565, 283] on input "text" at bounding box center [568, 293] width 260 height 28
click at [526, 288] on input "text" at bounding box center [568, 293] width 260 height 28
type input "duplicate"
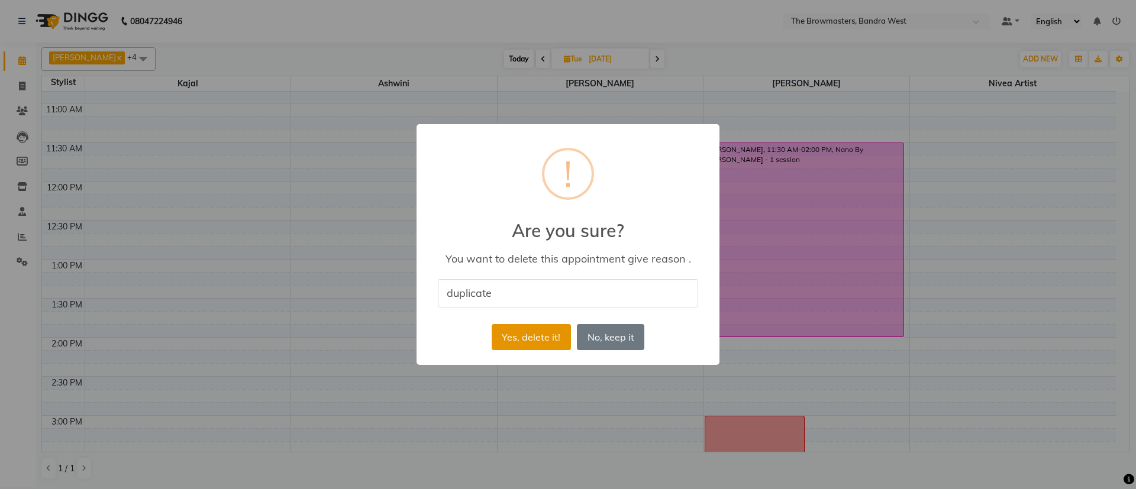
click at [530, 340] on button "Yes, delete it!" at bounding box center [530, 337] width 79 height 26
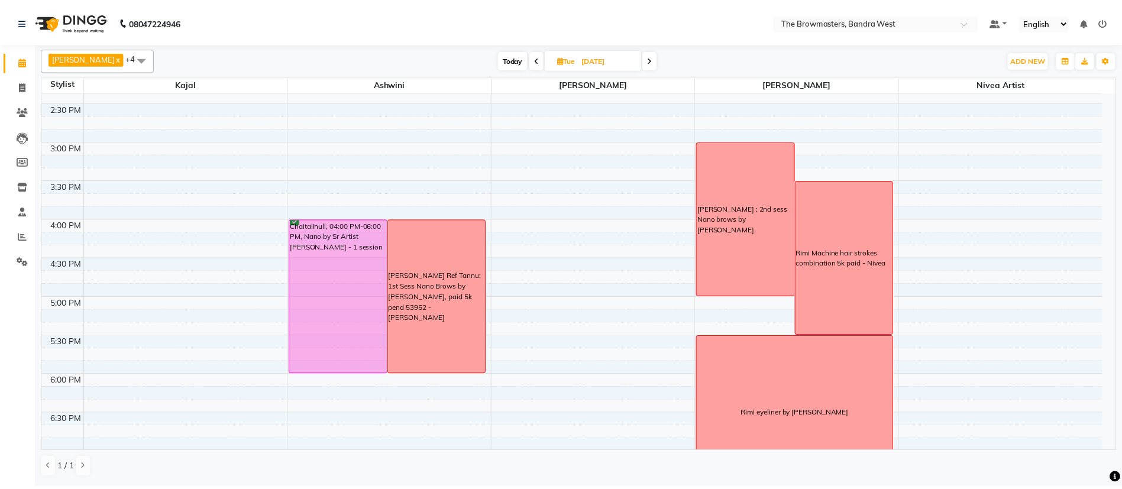
scroll to position [495, 0]
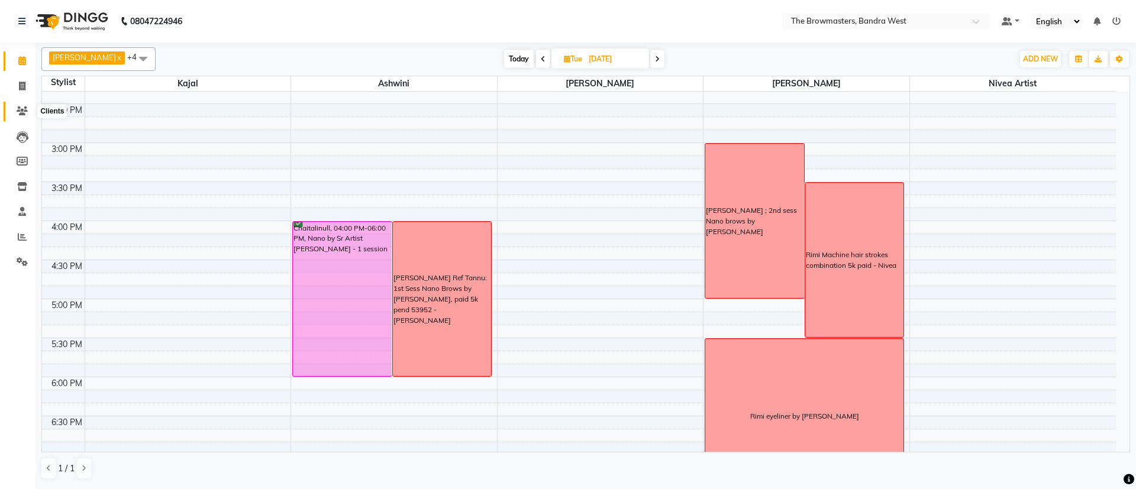
click at [20, 111] on icon at bounding box center [22, 110] width 11 height 9
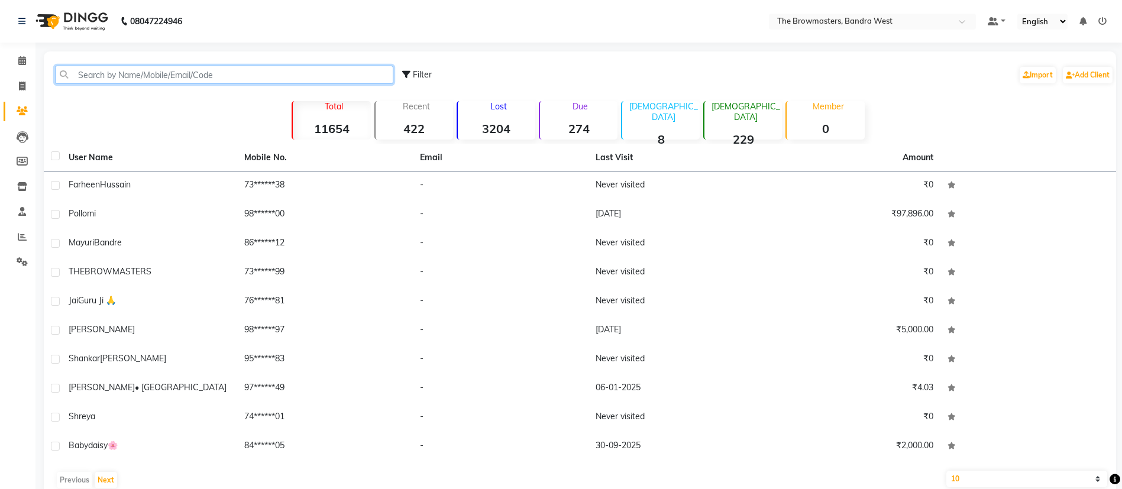
click at [127, 67] on input "text" at bounding box center [224, 75] width 338 height 18
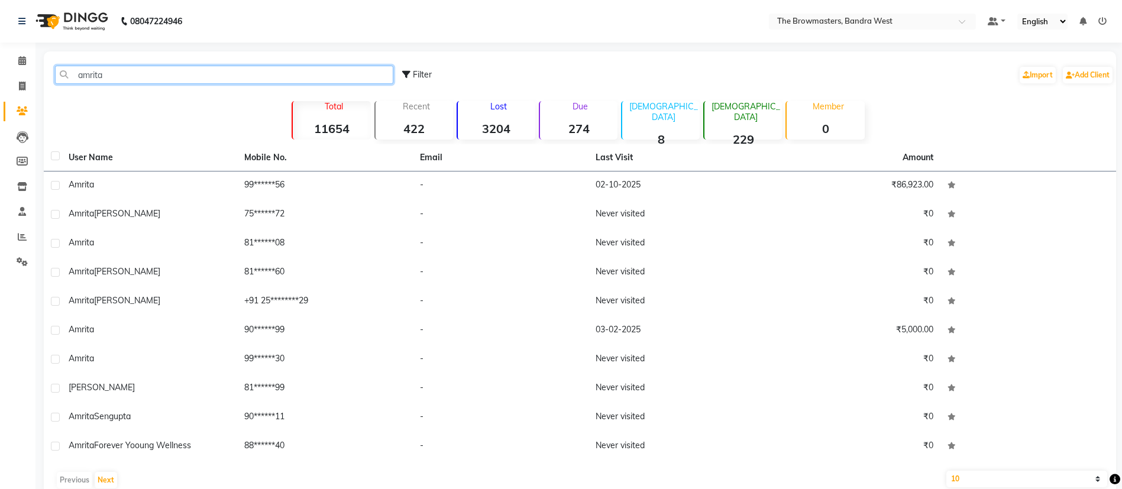
type input "amrita"
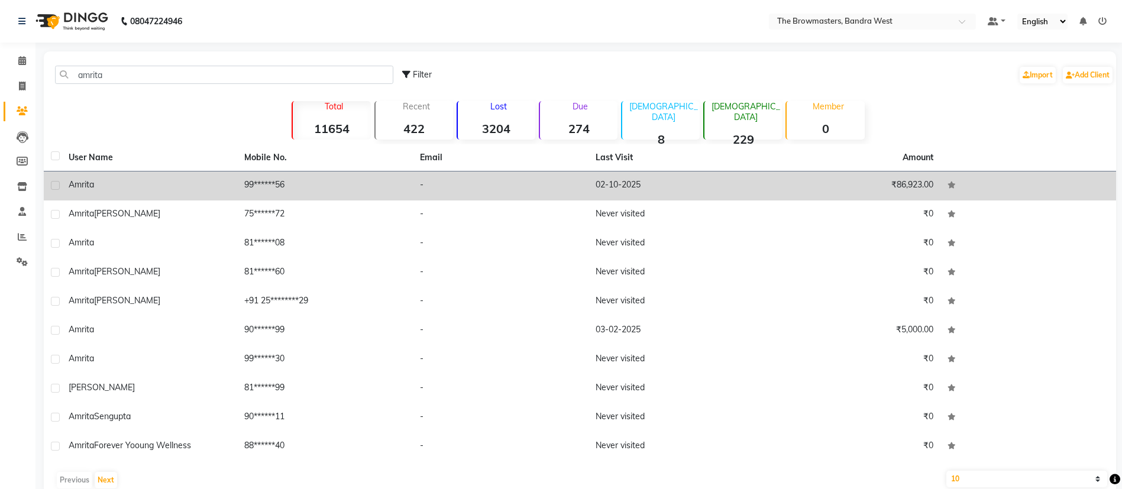
click at [83, 185] on span "amrita" at bounding box center [81, 184] width 25 height 11
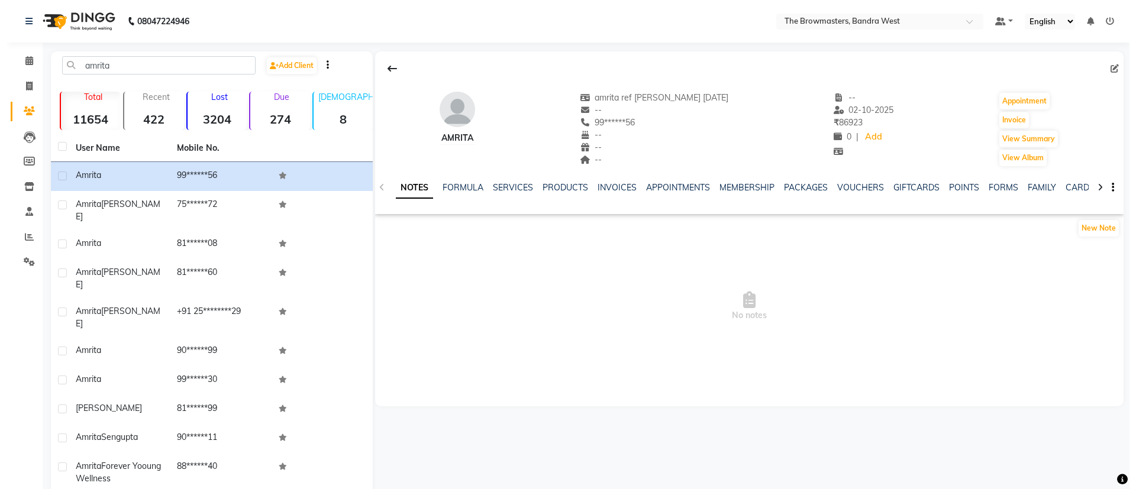
scroll to position [0, 52]
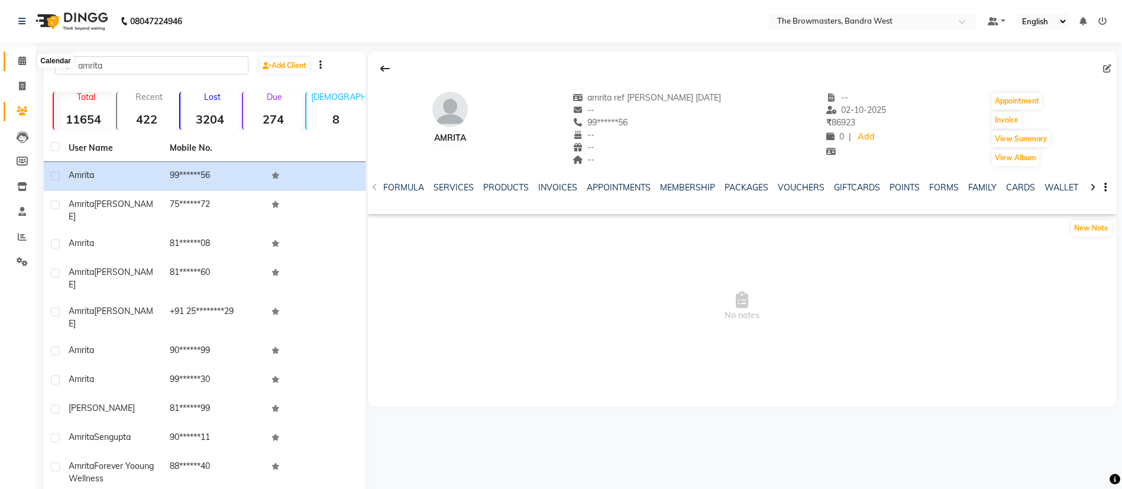
click at [23, 60] on icon at bounding box center [22, 60] width 8 height 9
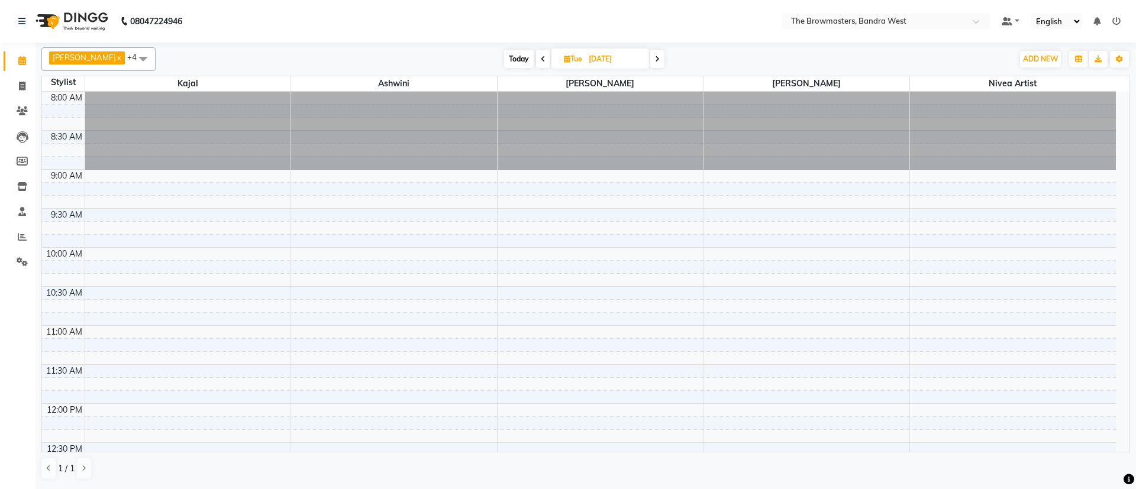
click at [570, 56] on icon at bounding box center [567, 59] width 7 height 8
select select "10"
select select "2025"
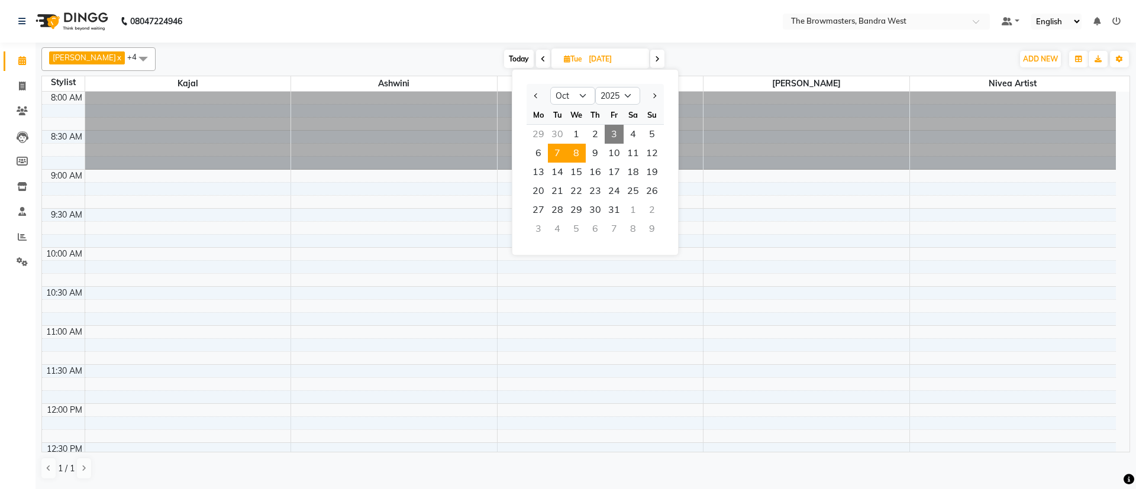
click at [583, 148] on span "8" at bounding box center [576, 153] width 19 height 19
type input "[DATE]"
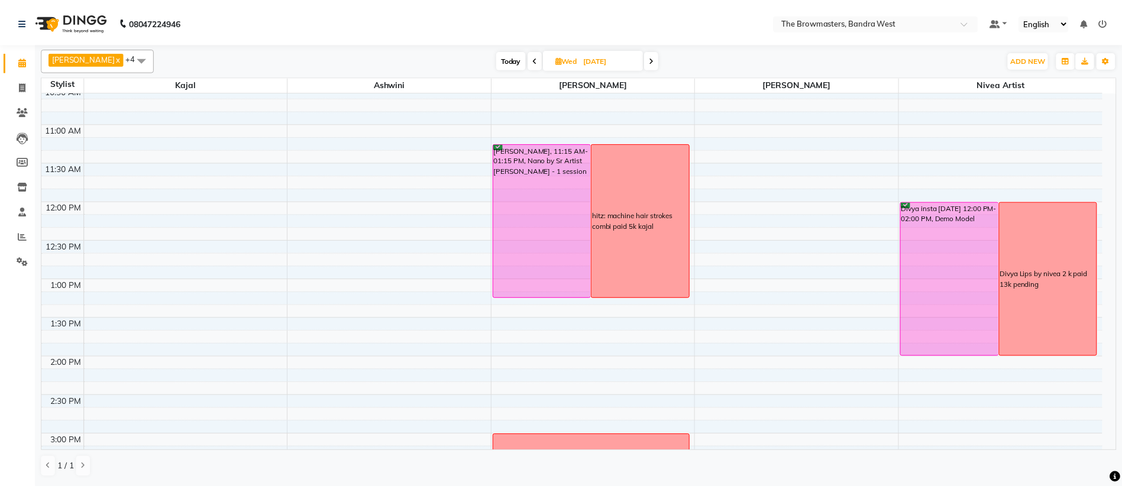
scroll to position [201, 0]
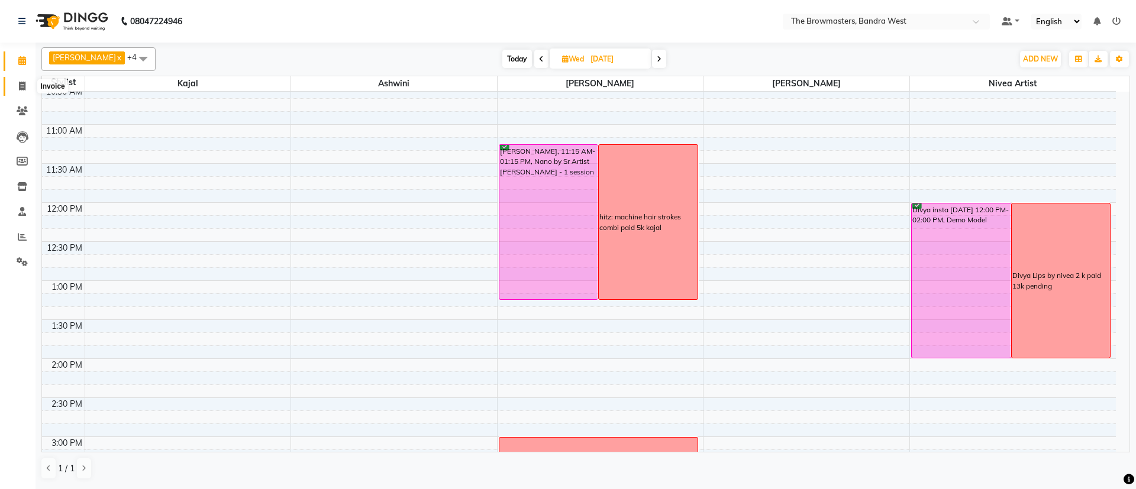
click at [24, 86] on icon at bounding box center [22, 86] width 7 height 9
select select "6949"
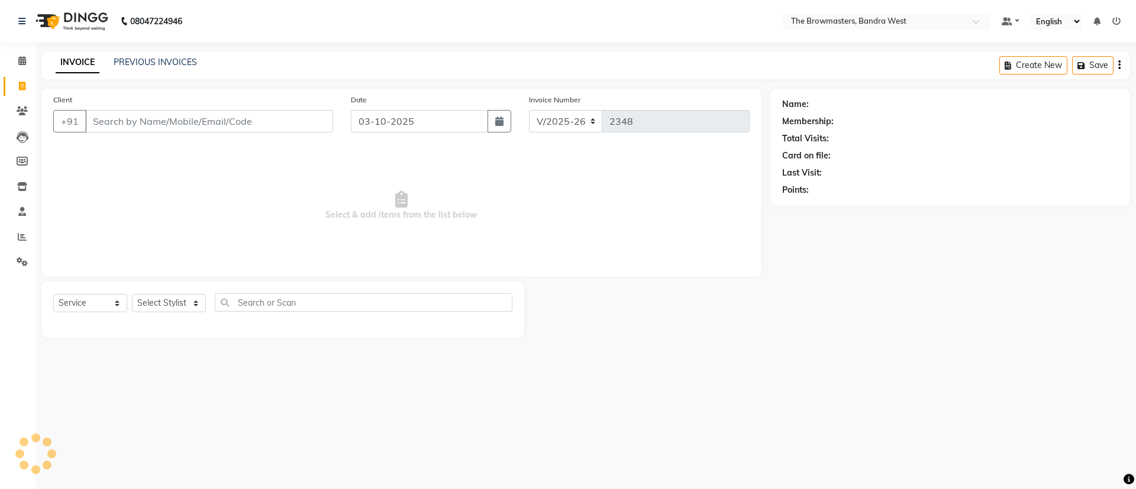
select select "package"
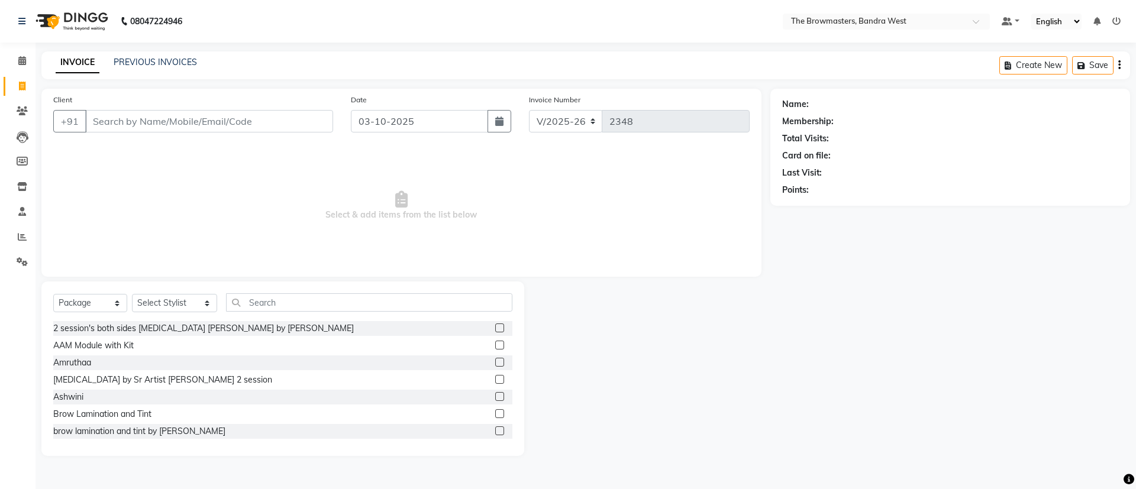
click at [131, 122] on input "Client" at bounding box center [209, 121] width 248 height 22
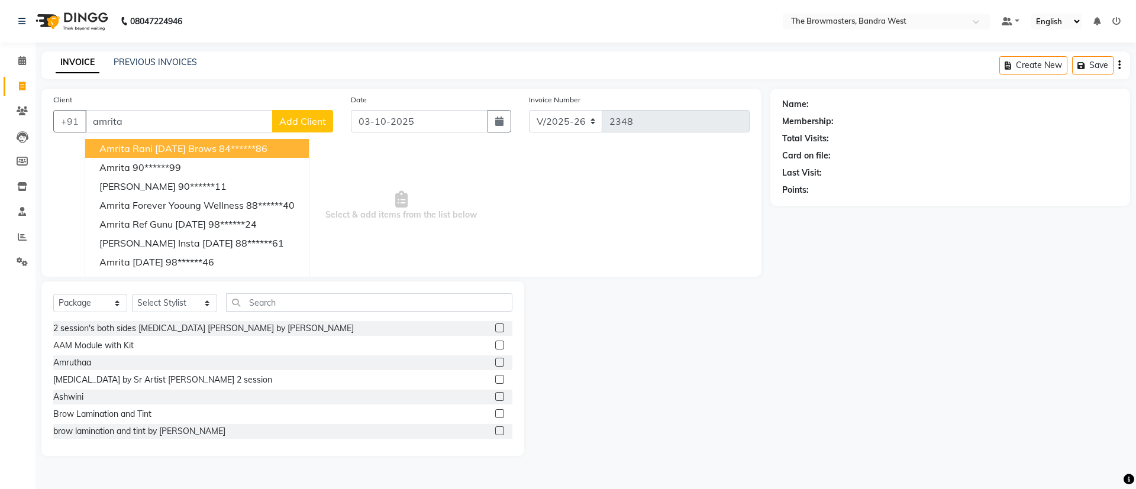
type input "amrita"
click at [267, 55] on div "INVOICE PREVIOUS INVOICES Create New Save" at bounding box center [585, 65] width 1088 height 28
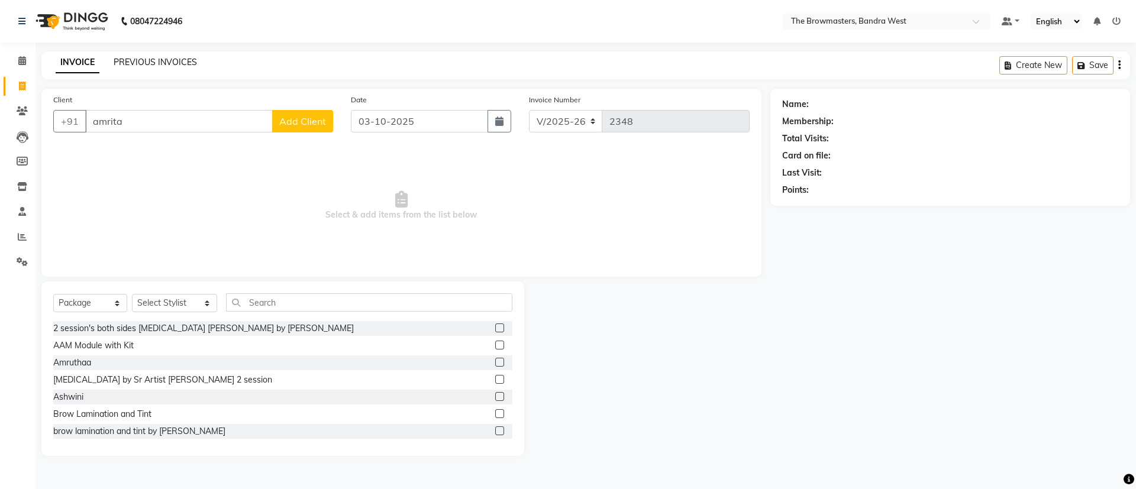
click at [173, 59] on link "PREVIOUS INVOICES" at bounding box center [155, 62] width 83 height 11
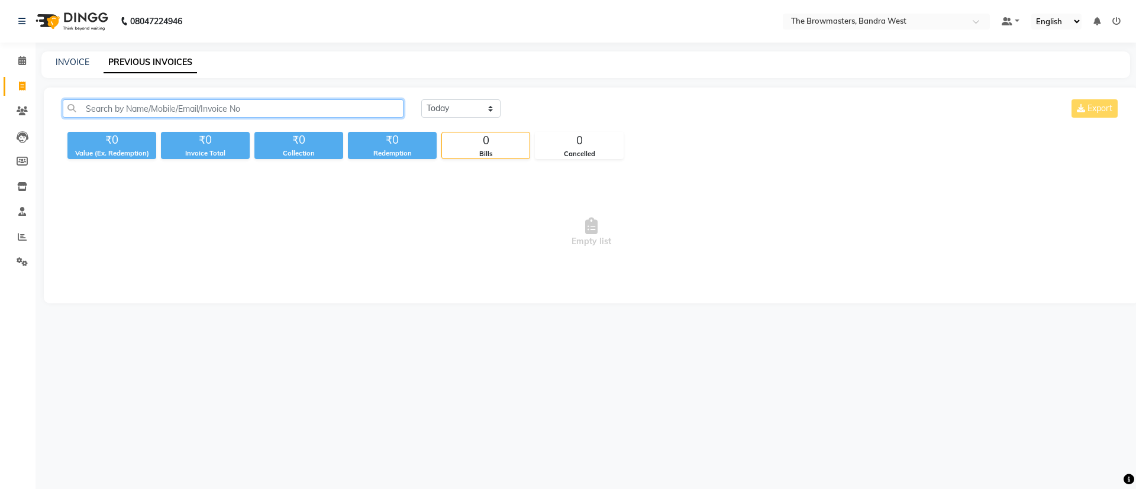
click at [150, 106] on input "text" at bounding box center [233, 108] width 341 height 18
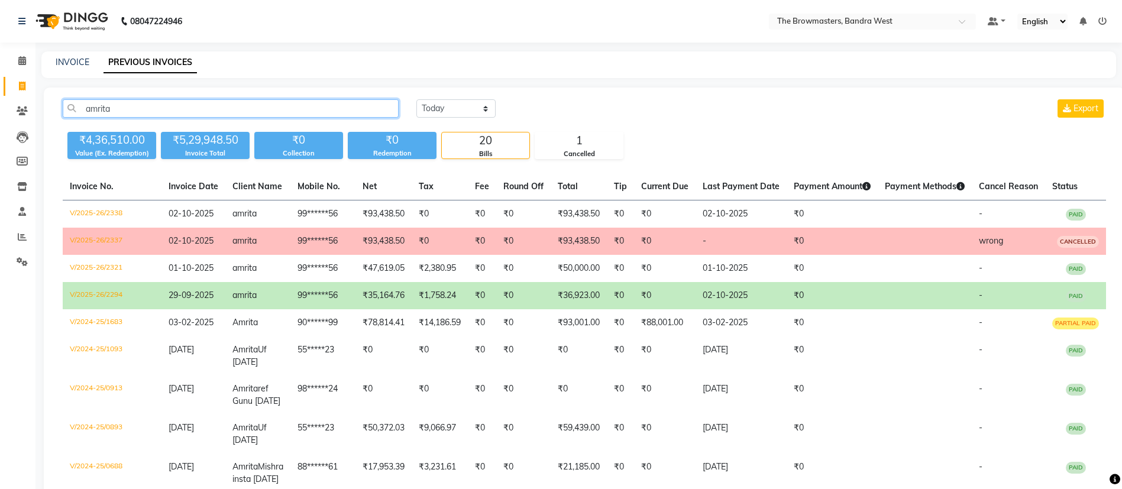
scroll to position [8, 0]
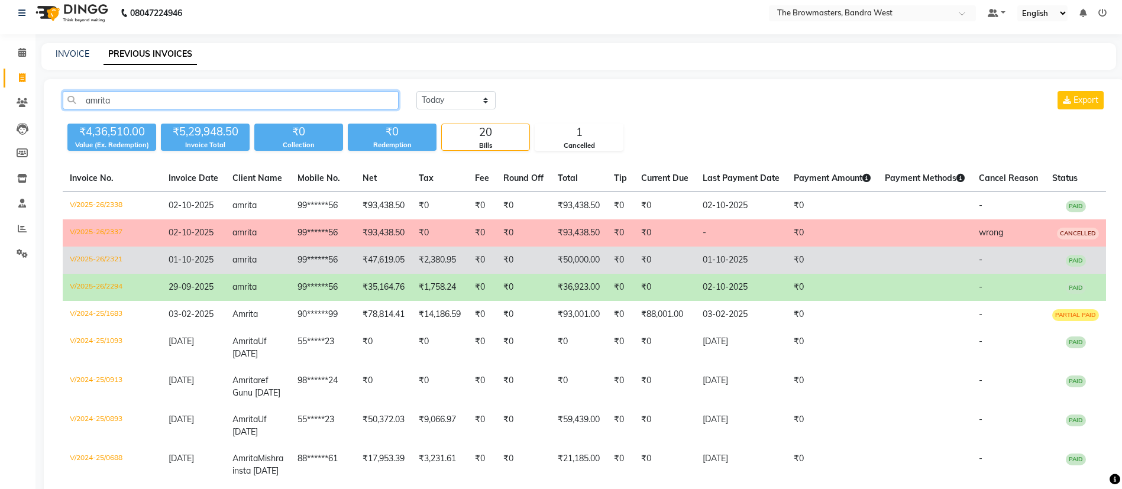
type input "amrita"
click at [593, 254] on td "₹50,000.00" at bounding box center [579, 260] width 56 height 27
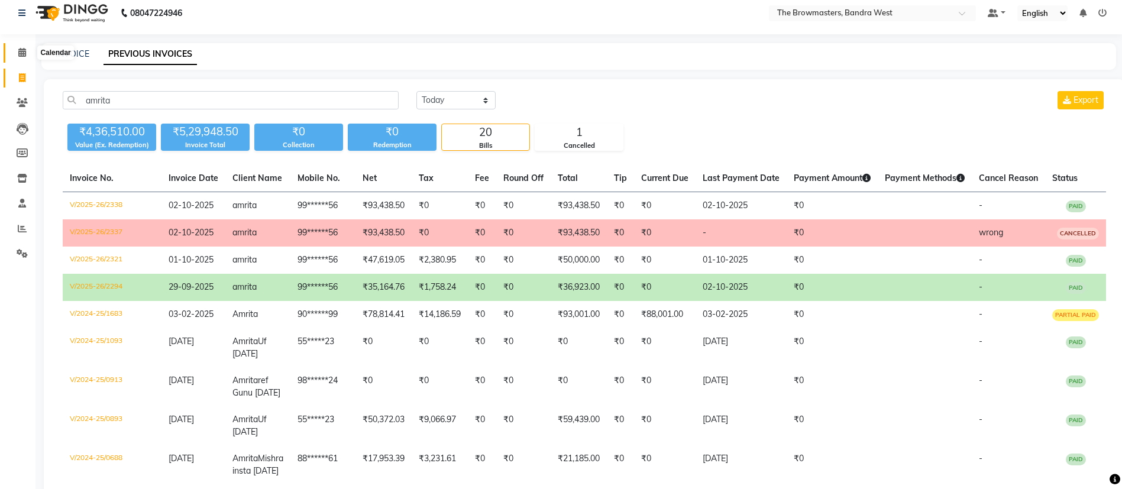
click at [22, 51] on icon at bounding box center [22, 52] width 8 height 9
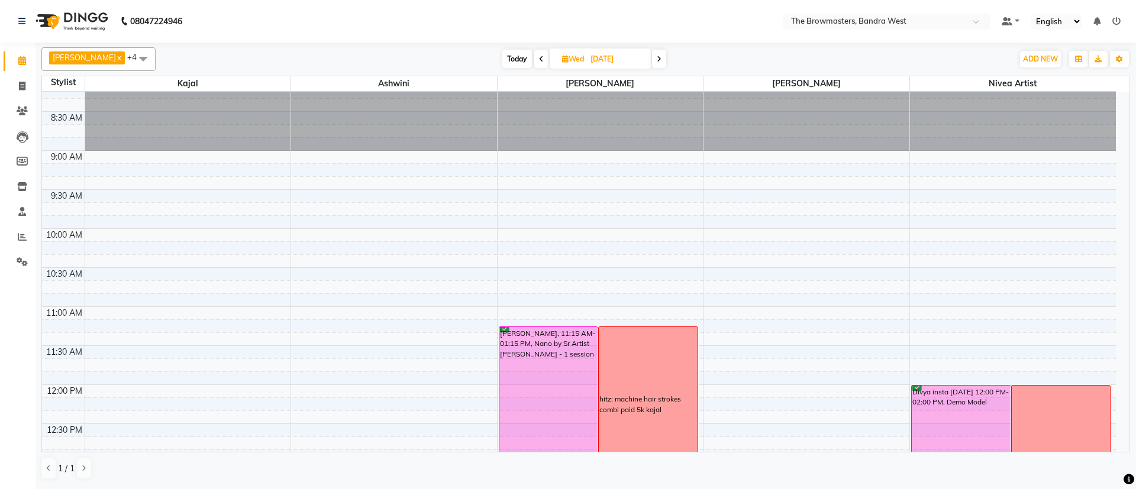
scroll to position [21, 0]
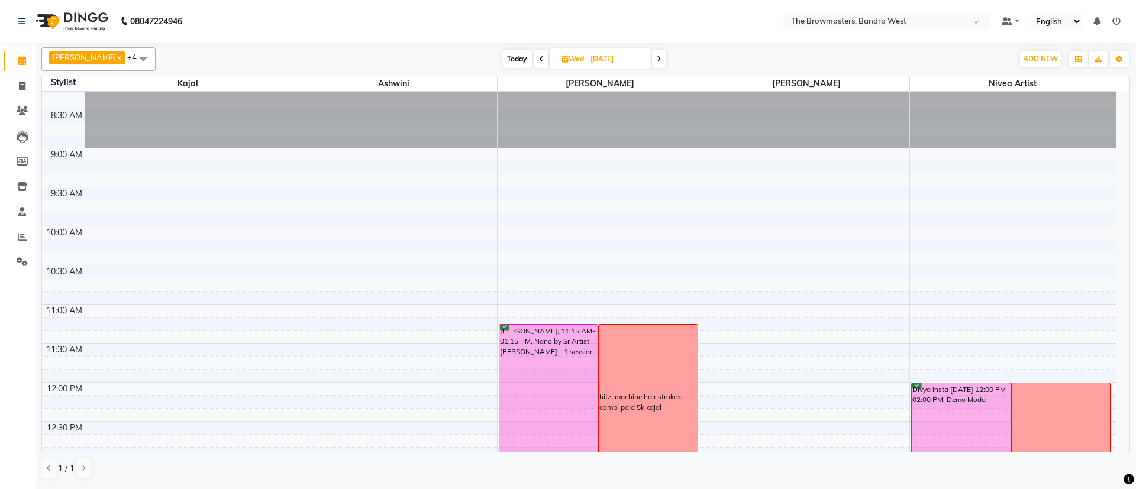
click at [567, 57] on icon at bounding box center [565, 59] width 7 height 8
select select "10"
select select "2025"
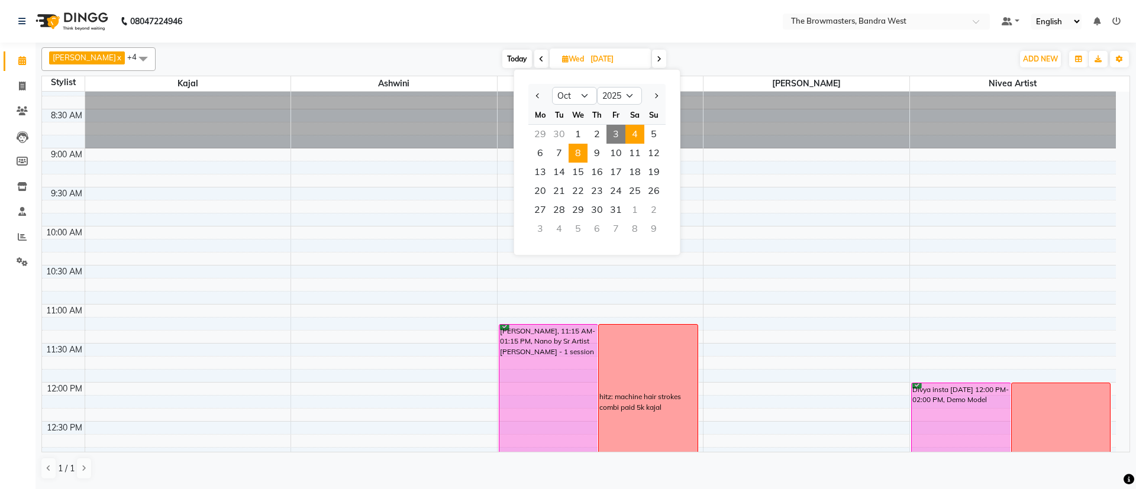
click at [642, 127] on span "4" at bounding box center [634, 134] width 19 height 19
type input "04-10-2025"
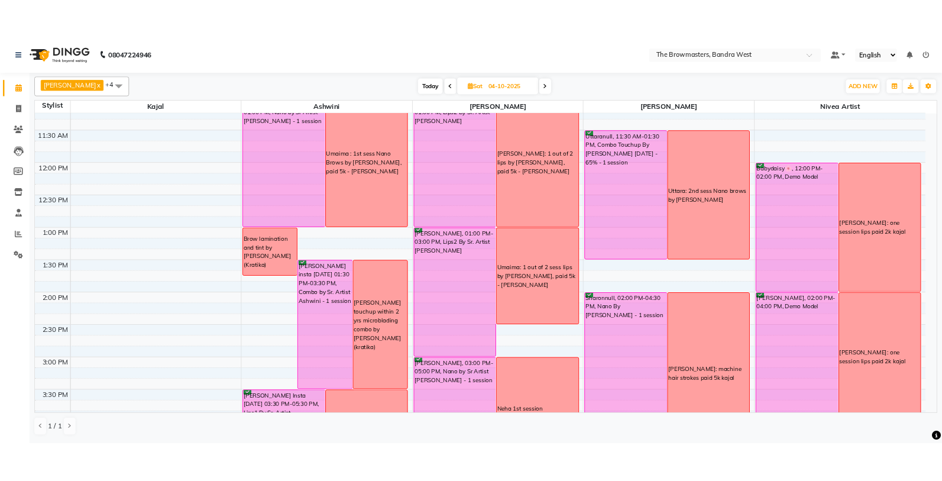
scroll to position [251, 0]
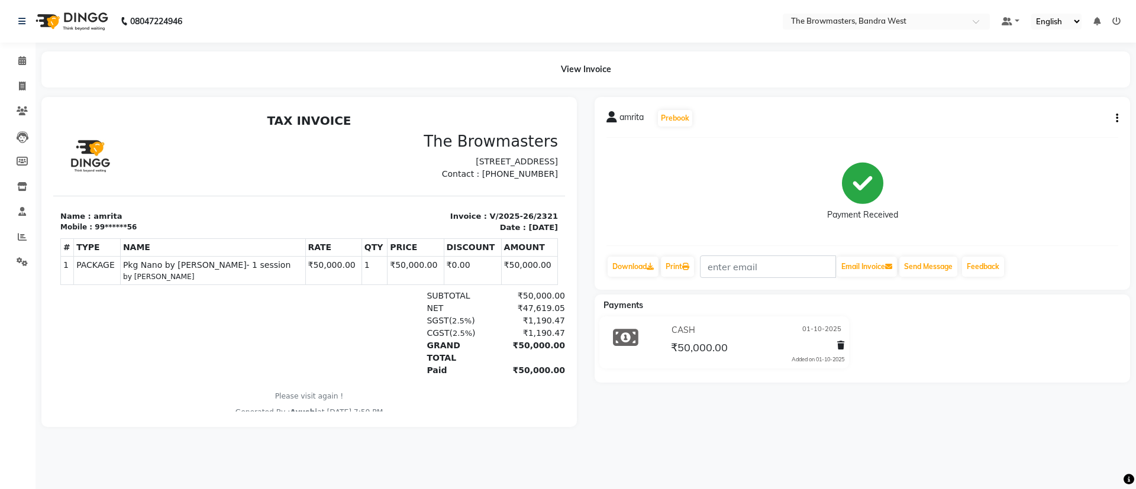
click at [1117, 25] on link at bounding box center [1116, 21] width 8 height 11
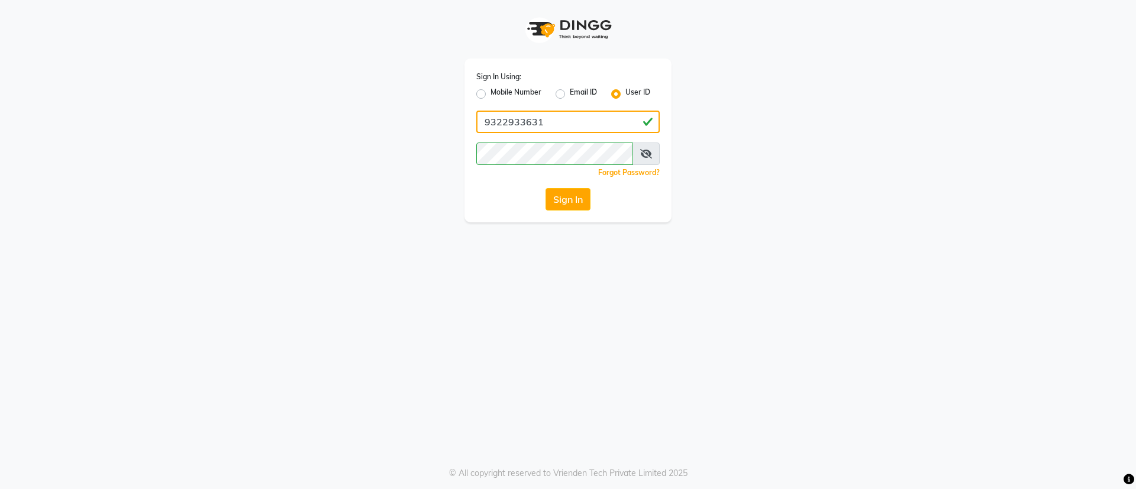
click at [558, 127] on input "9322933631" at bounding box center [567, 122] width 183 height 22
click at [576, 122] on input "9322933631" at bounding box center [567, 122] width 183 height 22
type input "9"
